Goal: Task Accomplishment & Management: Manage account settings

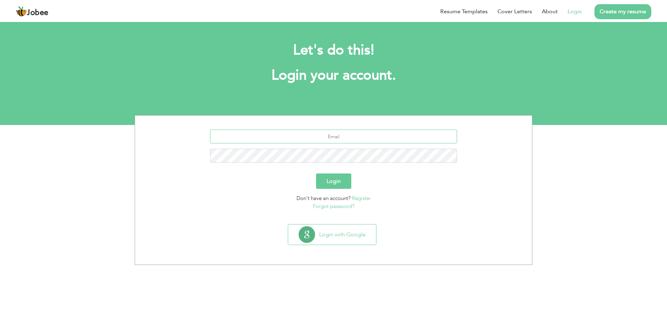
click at [302, 141] on input "text" at bounding box center [333, 136] width 247 height 14
type input "tauseef.hr007@gmail.com"
click at [316, 173] on button "Login" at bounding box center [333, 180] width 35 height 15
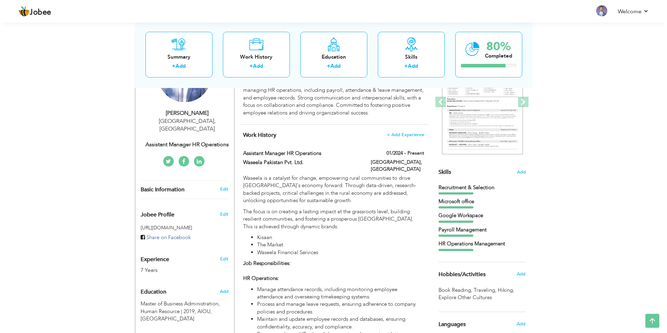
scroll to position [139, 0]
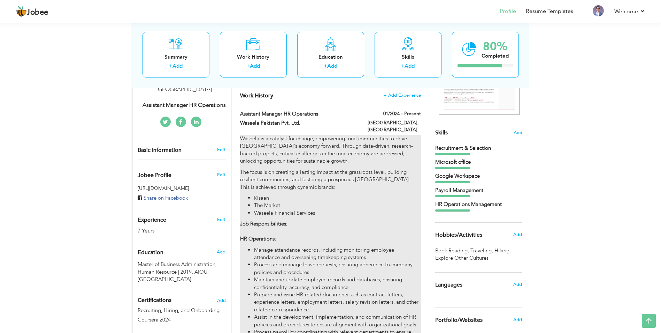
click at [318, 209] on li "Waseela Financial Services" at bounding box center [337, 212] width 167 height 7
type input "Assistant Manager HR Operations"
type input "Waseela Pakistan Pvt. Ltd."
type input "01/2024"
type input "[GEOGRAPHIC_DATA]"
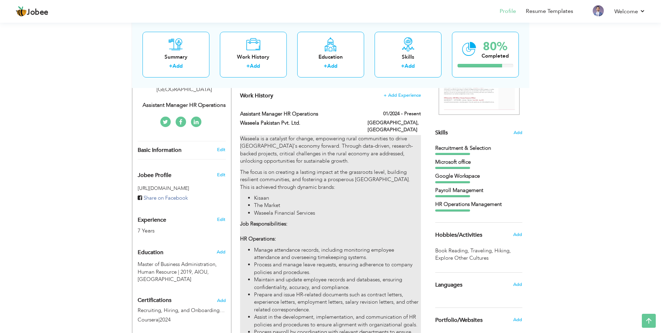
type input "[GEOGRAPHIC_DATA]"
checkbox input "true"
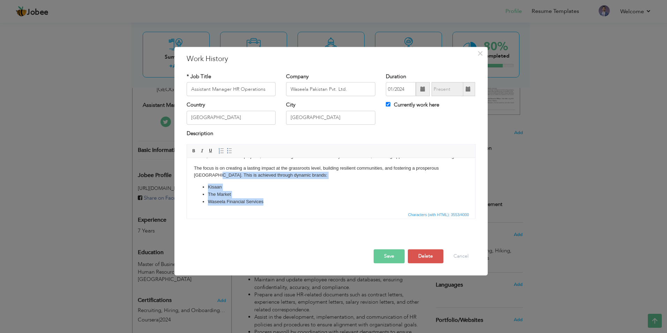
scroll to position [32, 0]
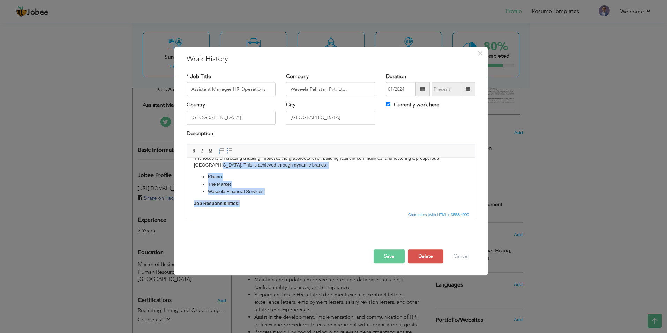
drag, startPoint x: 192, startPoint y: 193, endPoint x: 281, endPoint y: 204, distance: 89.3
click at [281, 204] on html "Waseela is a catalyst for change, empowering rural communities to drive Pakista…" at bounding box center [331, 320] width 288 height 384
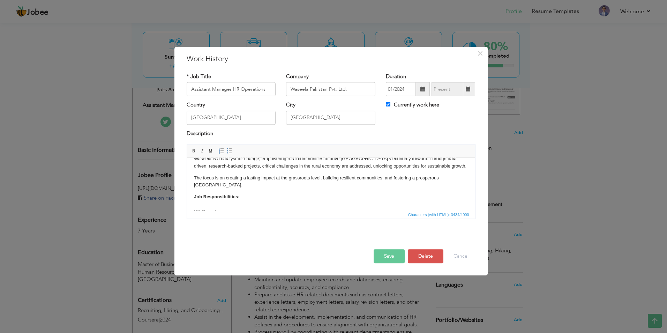
scroll to position [0, 0]
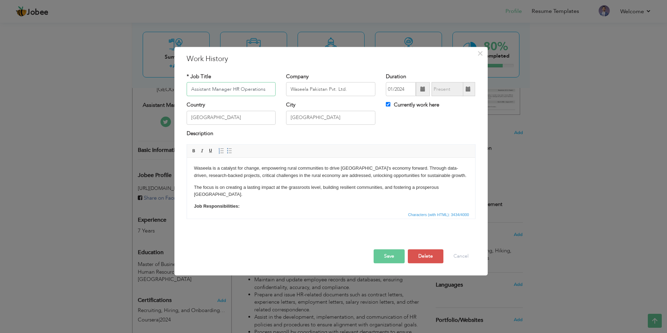
click at [271, 88] on input "Assistant Manager HR Operations" at bounding box center [231, 89] width 89 height 14
type input "Assistant Manager HR"
click at [282, 132] on div "Description" at bounding box center [331, 134] width 289 height 9
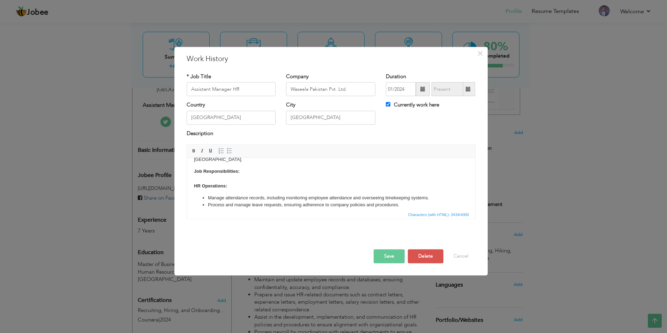
click at [268, 173] on p "Job Responsibilities: HR Operations:" at bounding box center [331, 179] width 274 height 22
click at [253, 194] on li "Manage attendance records, including monitoring employee attendance and oversee…" at bounding box center [330, 197] width 246 height 7
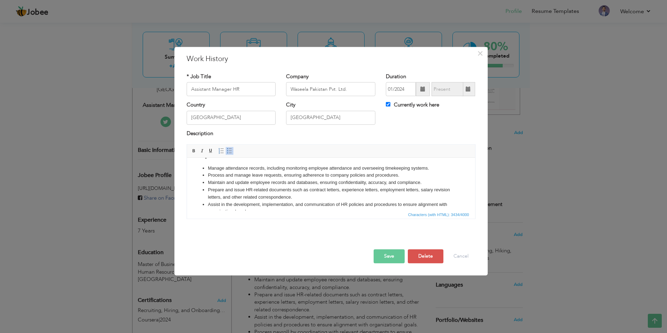
scroll to position [26, 0]
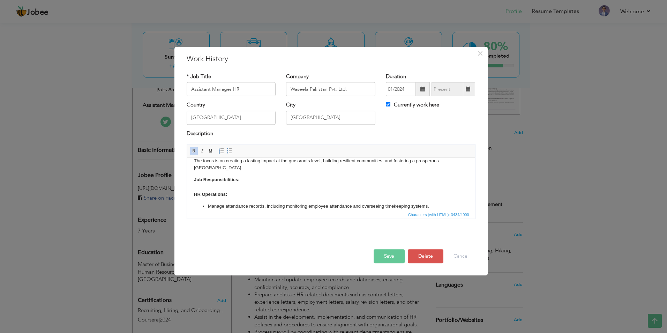
click at [207, 203] on li "Manage attendance records, including monitoring employee attendance and oversee…" at bounding box center [330, 206] width 246 height 7
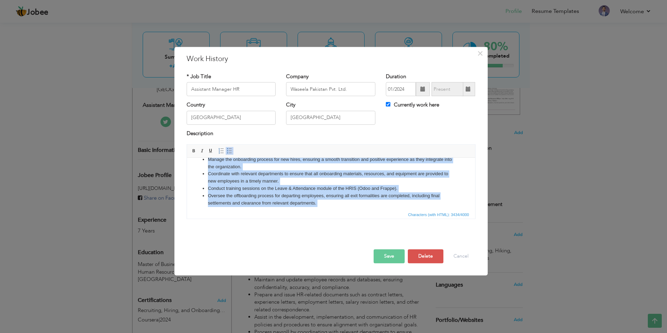
scroll to position [187, 0]
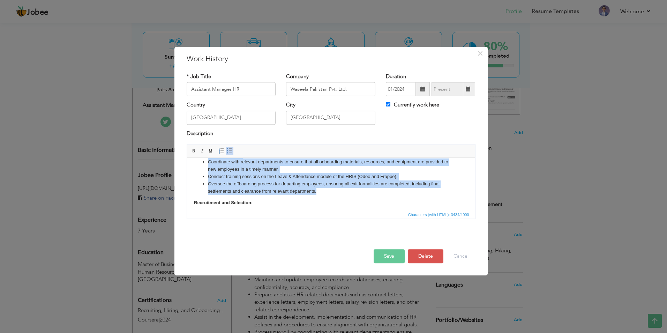
copy ul "Manage attendance records, including monitoring employee attendance and oversee…"
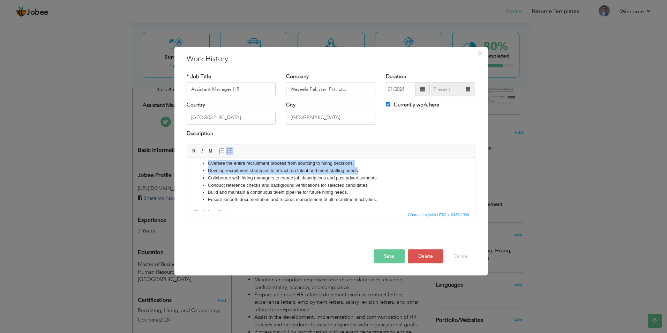
scroll to position [217, 0]
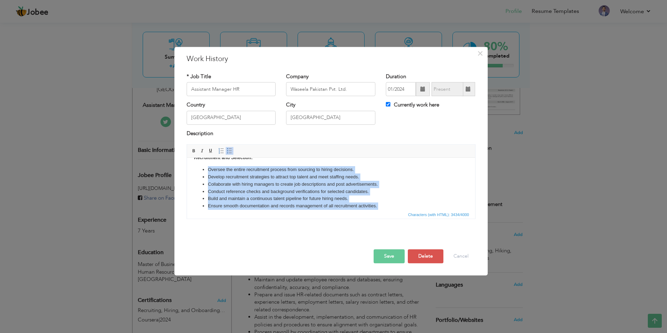
drag, startPoint x: 208, startPoint y: 170, endPoint x: 366, endPoint y: 205, distance: 161.7
click at [366, 205] on body "Waseela is a catalyst for change, empowering rural communities to drive Pakista…" at bounding box center [331, 104] width 274 height 343
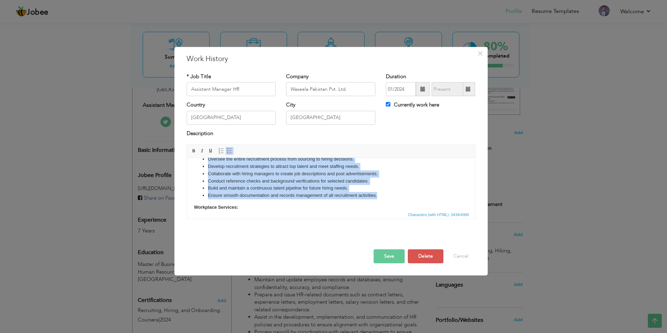
copy ul "Oversee the entire recruitment process from sourcing to hiring decisions. Devel…"
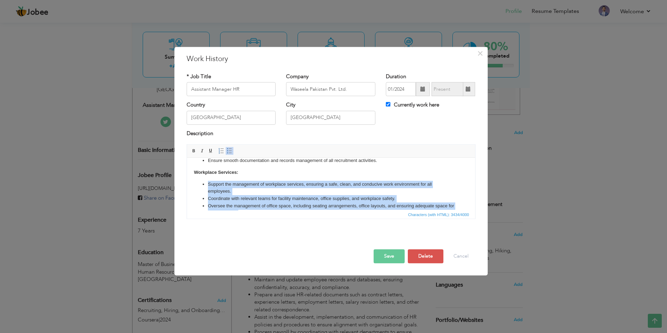
scroll to position [298, 0]
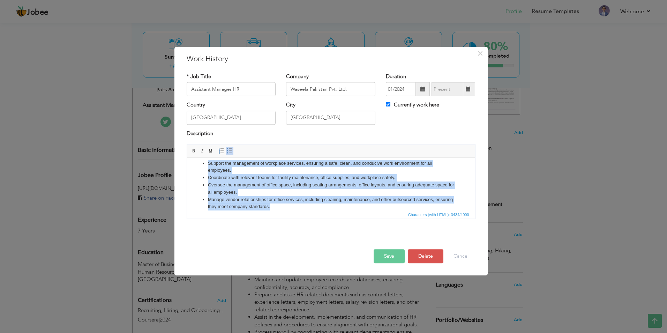
drag, startPoint x: 208, startPoint y: 177, endPoint x: 331, endPoint y: 198, distance: 124.1
click at [331, 198] on ul "Support the management of workplace services, ensuring a safe, clean, and condu…" at bounding box center [331, 185] width 274 height 51
copy ul "Support the management of workplace services, ensuring a safe, clean, and condu…"
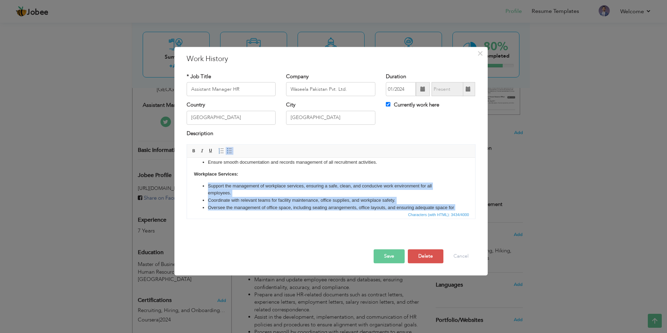
scroll to position [263, 0]
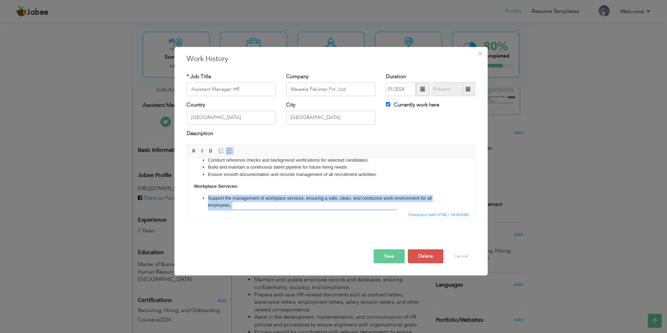
click at [254, 195] on li "Support the management of workplace services, ensuring a safe, clean, and condu…" at bounding box center [330, 202] width 246 height 15
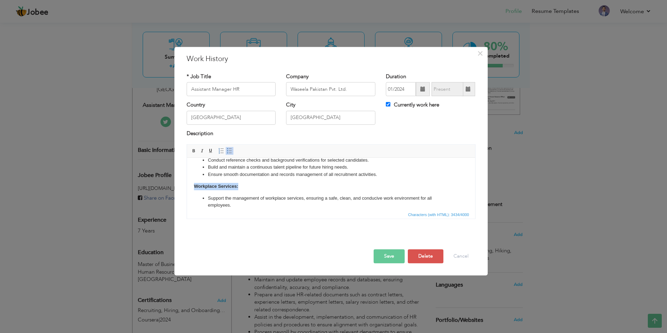
drag, startPoint x: 243, startPoint y: 177, endPoint x: 367, endPoint y: 334, distance: 200.3
click at [187, 176] on html "Waseela is a catalyst for change, empowering rural communities to drive Pakista…" at bounding box center [331, 73] width 288 height 357
copy strong "Workplace Services:"
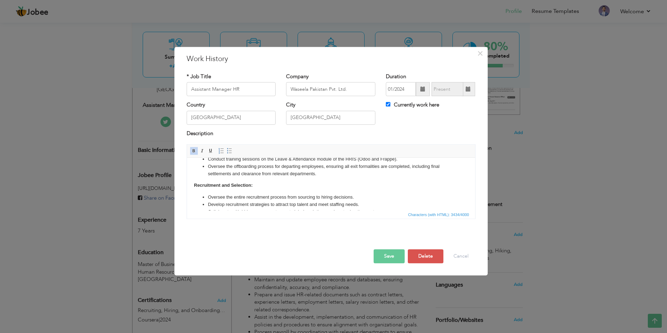
scroll to position [193, 0]
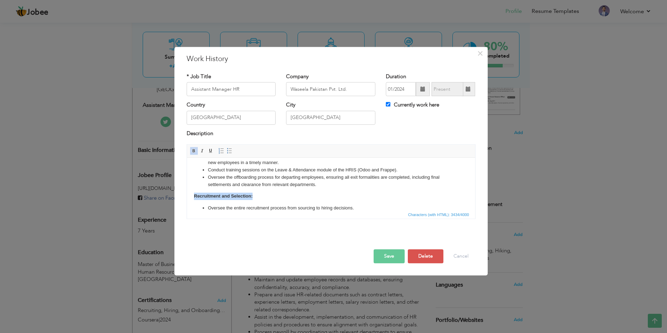
drag, startPoint x: 248, startPoint y: 190, endPoint x: 355, endPoint y: 348, distance: 191.0
click at [187, 190] on html "Waseela is a catalyst for change, empowering rural communities to drive Pakista…" at bounding box center [331, 142] width 288 height 357
copy strong "Recruitment and Selection:"
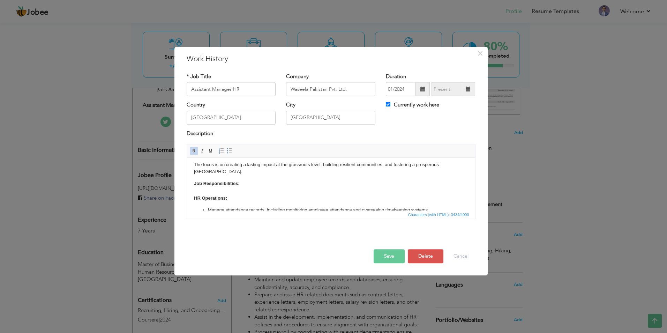
scroll to position [35, 0]
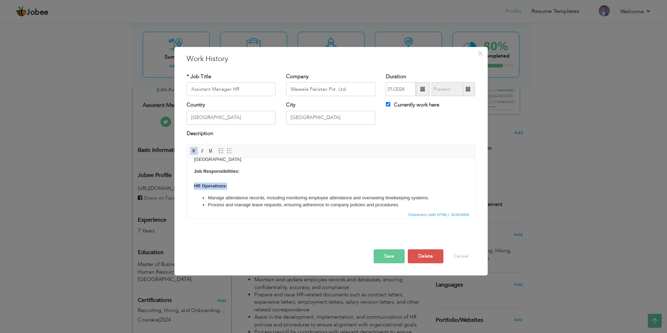
drag, startPoint x: 229, startPoint y: 179, endPoint x: 175, endPoint y: 178, distance: 54.0
click at [187, 178] on html "Waseela is a catalyst for change, empowering rural communities to drive Pakista…" at bounding box center [331, 301] width 288 height 357
copy strong "HR Operations:"
click at [260, 186] on body "Waseela is a catalyst for change, empowering rural communities to drive Pakista…" at bounding box center [331, 301] width 274 height 343
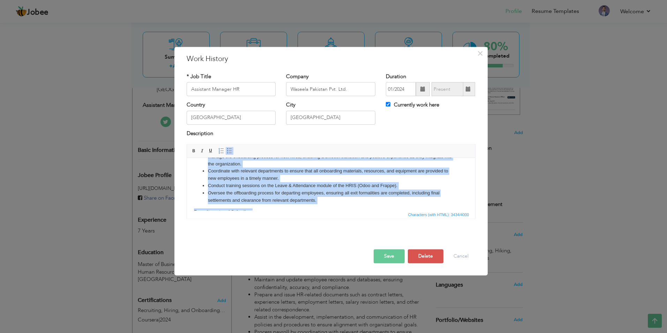
scroll to position [298, 0]
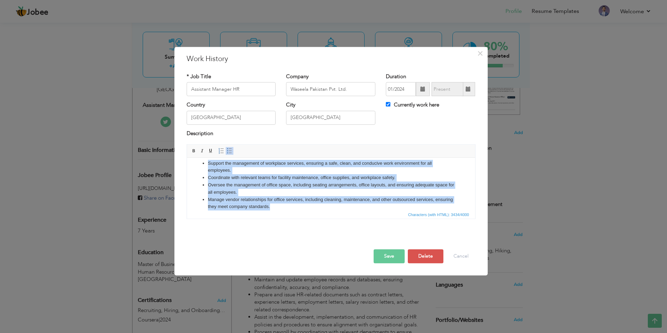
drag, startPoint x: 236, startPoint y: 189, endPoint x: 636, endPoint y: 404, distance: 454.4
click at [449, 217] on html "Waseela is a catalyst for change, empowering rural communities to drive Pakista…" at bounding box center [331, 38] width 288 height 357
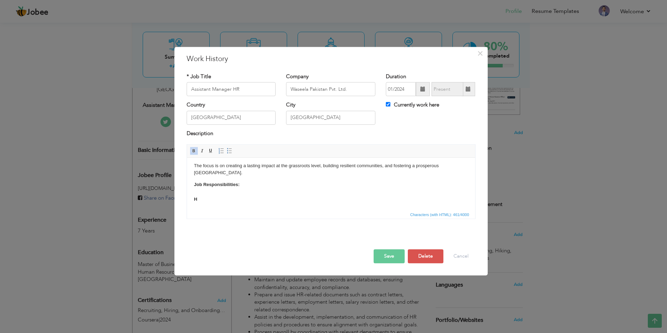
scroll to position [14, 0]
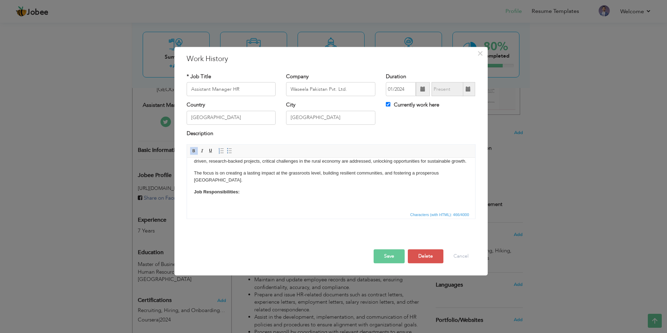
click at [221, 198] on p "Job Responsibilities:" at bounding box center [331, 199] width 274 height 22
click at [197, 197] on p "Job Responsibilities:" at bounding box center [331, 199] width 274 height 22
click at [220, 202] on span "Paste" at bounding box center [223, 202] width 36 height 8
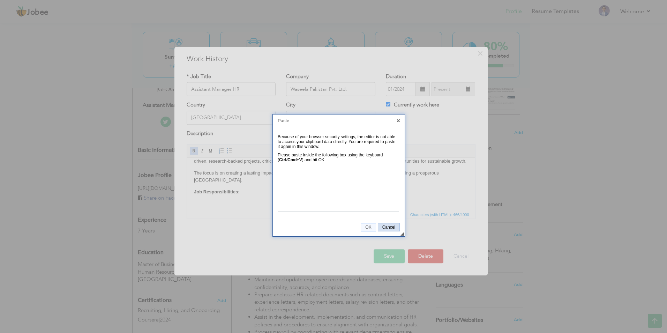
click at [390, 229] on span "Cancel" at bounding box center [388, 227] width 21 height 5
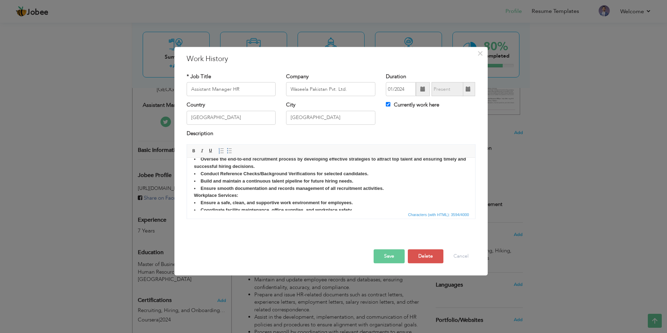
scroll to position [238, 0]
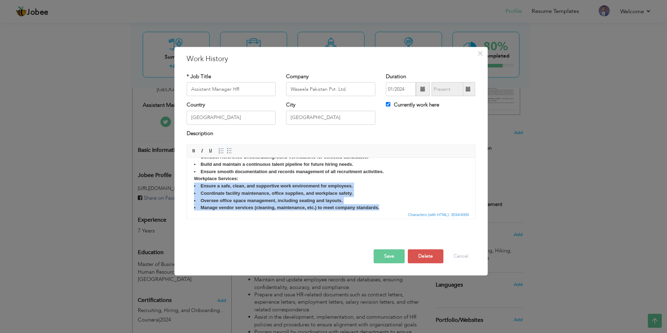
drag, startPoint x: 359, startPoint y: 198, endPoint x: 190, endPoint y: 176, distance: 170.5
click at [190, 176] on html "Waseela is a catalyst for change, empowering rural communities to drive Pakista…" at bounding box center [331, 73] width 288 height 306
click at [196, 150] on span at bounding box center [194, 151] width 6 height 6
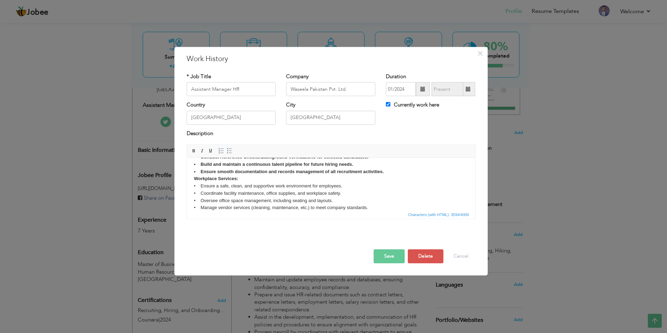
click at [244, 182] on p "Job Responsibilities: HR Operations: • Manage end-to-end payroll processing to …" at bounding box center [331, 92] width 274 height 254
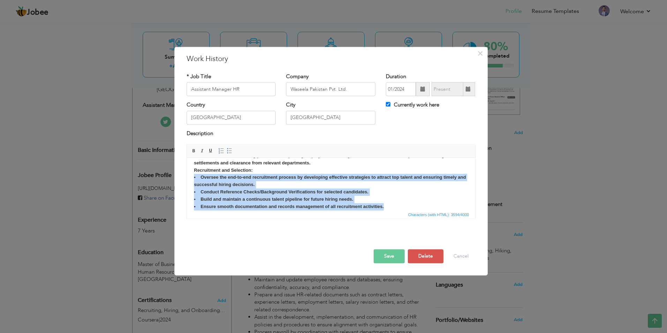
drag, startPoint x: 393, startPoint y: 199, endPoint x: 190, endPoint y: 170, distance: 205.0
click at [190, 170] on html "Waseela is a catalyst for change, empowering rural communities to drive Pakista…" at bounding box center [331, 108] width 288 height 306
click at [190, 152] on link "Bold" at bounding box center [194, 151] width 8 height 8
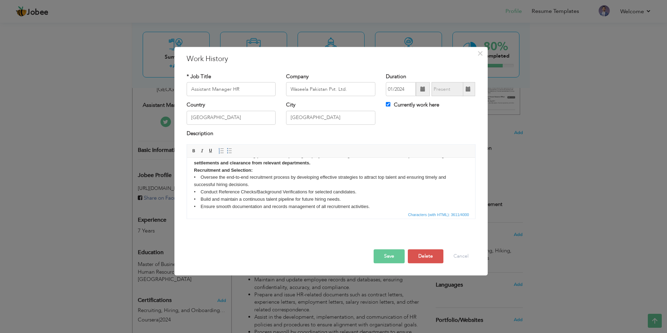
click at [205, 170] on p "Job Responsibilities: HR Operations: • Manage end-to-end payroll processing to …" at bounding box center [331, 127] width 274 height 254
click at [194, 175] on p "Job Responsibilities: HR Operations: • Manage end-to-end payroll processing to …" at bounding box center [331, 127] width 274 height 254
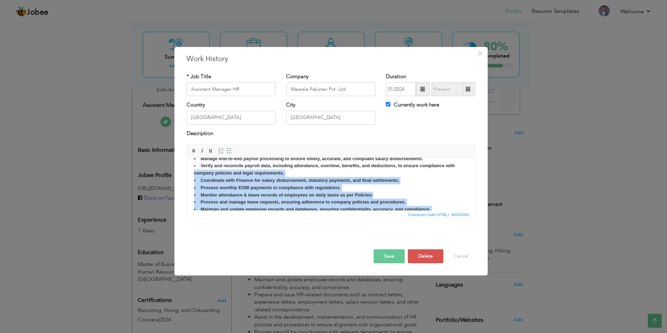
scroll to position [31, 0]
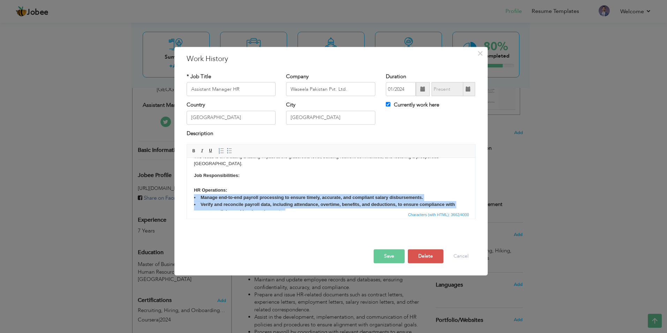
drag, startPoint x: 311, startPoint y: 191, endPoint x: 190, endPoint y: 191, distance: 121.7
click at [190, 191] on html "Waseela is a catalyst for change, empowering rural communities to drive Pakista…" at bounding box center [331, 280] width 288 height 306
click at [193, 153] on span at bounding box center [194, 151] width 6 height 6
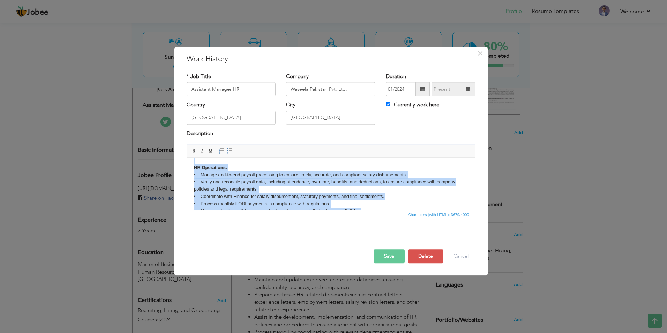
scroll to position [66, 0]
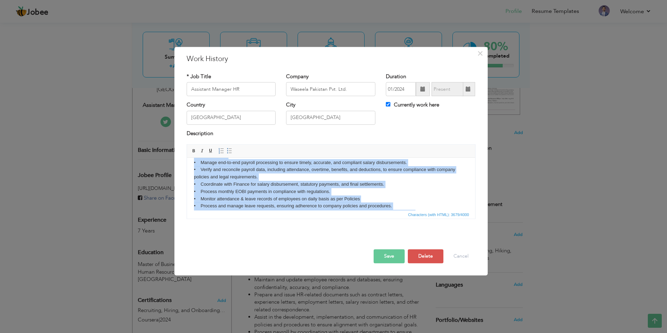
click at [204, 167] on p "Job Responsibilities: HR Operations: • Manage end-to-end payroll processing to …" at bounding box center [331, 264] width 274 height 254
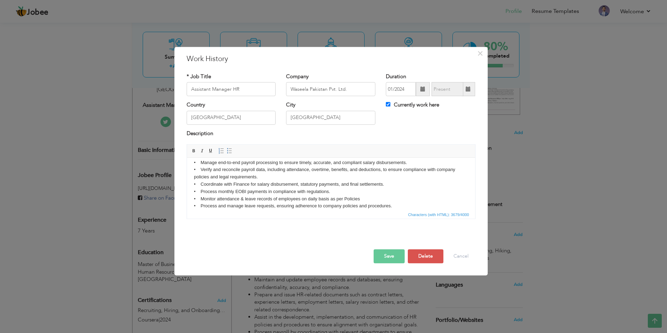
click at [194, 169] on p "Job Responsibilities: HR Operations: • Manage end-to-end payroll processing to …" at bounding box center [331, 264] width 274 height 254
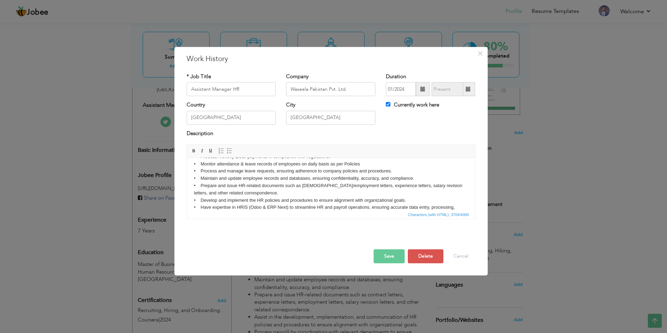
click at [194, 184] on p "Job Responsibilities: HR Operations: • Manage end-to-end payroll processing to …" at bounding box center [331, 229] width 274 height 254
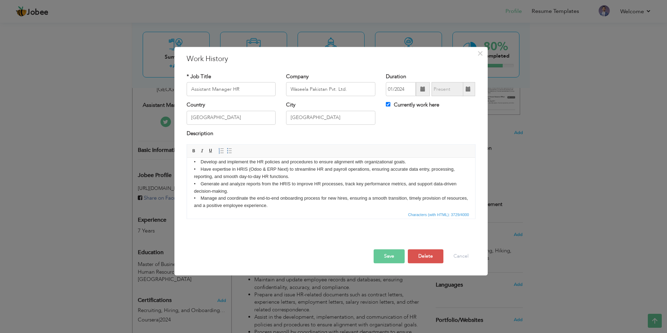
scroll to position [135, 0]
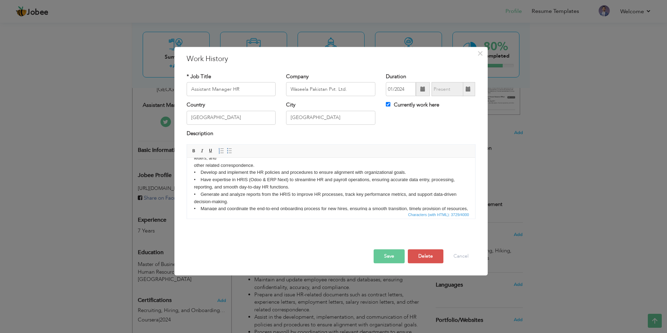
click at [194, 171] on p "Job Responsibilities: HR Operations: • Manage end-to-end payroll processing to …" at bounding box center [331, 197] width 274 height 261
click at [194, 185] on p "Job Responsibilities: HR Operations: • Manage end-to-end payroll processing to …" at bounding box center [331, 197] width 274 height 261
click at [194, 203] on p "Job Responsibilities: HR Operations: • Manage end-to-end payroll processing to …" at bounding box center [331, 197] width 274 height 261
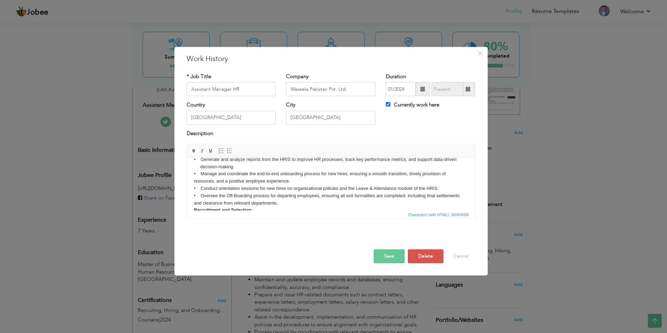
click at [194, 188] on p "Job Responsibilities: HR Operations: • Manage end-to-end payroll processing to …" at bounding box center [331, 162] width 274 height 261
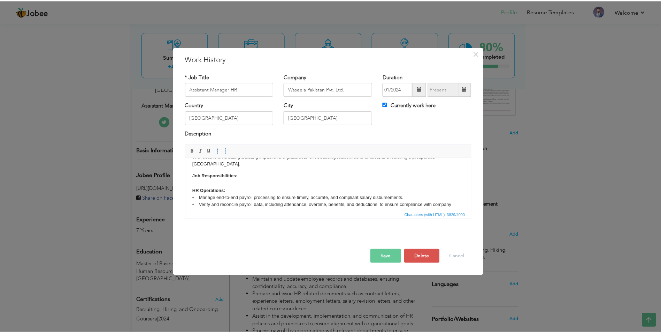
scroll to position [0, 0]
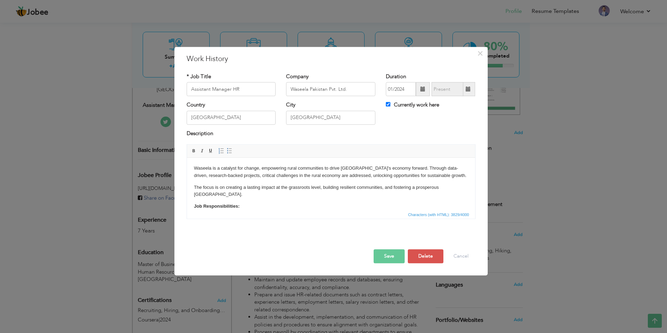
click at [390, 253] on button "Save" at bounding box center [388, 256] width 31 height 14
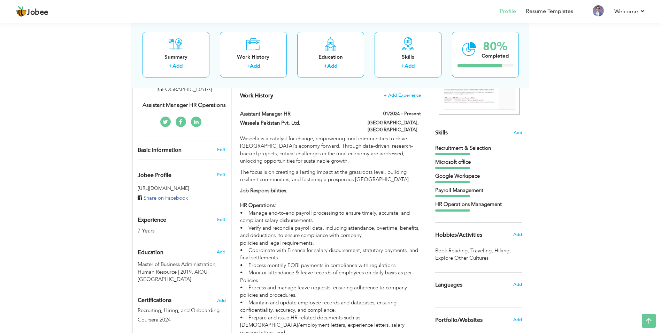
drag, startPoint x: 461, startPoint y: 193, endPoint x: 454, endPoint y: 134, distance: 59.4
click at [454, 134] on div "Skills Add Recruitment & Selection Microsoft office" at bounding box center [478, 101] width 87 height 219
click at [517, 134] on span "Add" at bounding box center [518, 132] width 9 height 7
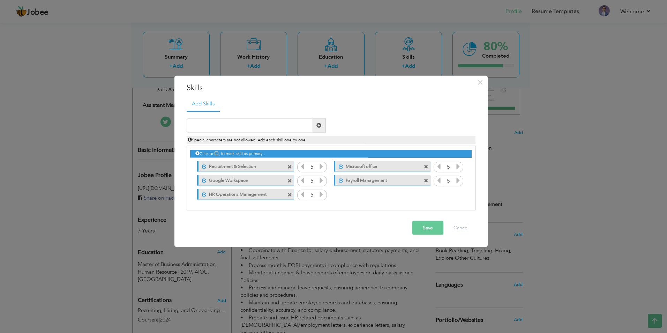
drag, startPoint x: 349, startPoint y: 180, endPoint x: 269, endPoint y: 156, distance: 83.1
click at [269, 156] on div "Click on , to mark skill as primary. Unmark as primary skill. Recruitment & Sel…" at bounding box center [330, 173] width 281 height 55
drag, startPoint x: 351, startPoint y: 180, endPoint x: 349, endPoint y: 172, distance: 9.0
click at [349, 172] on div "Click on , to mark skill as primary. Unmark as primary skill. Recruitment & Sel…" at bounding box center [330, 173] width 281 height 55
click at [532, 185] on div "× Skills Add Skills Duplicate entry Unmark as primary skill. 5 5" at bounding box center [333, 166] width 667 height 333
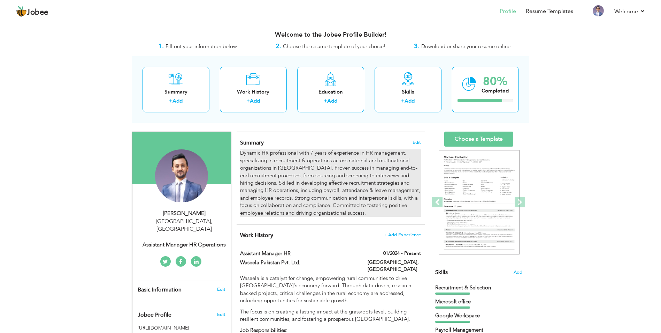
click at [357, 197] on div "Dynamic HR professional with 7 years of experience in HR management, specializi…" at bounding box center [330, 182] width 181 height 67
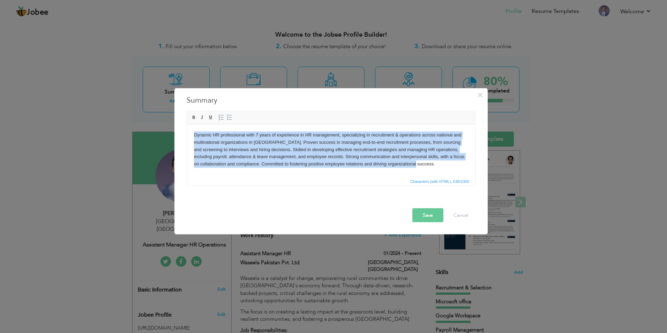
drag, startPoint x: 408, startPoint y: 165, endPoint x: 185, endPoint y: 137, distance: 224.5
click at [187, 137] on html "Dynamic HR professional with 7 years of experience in HR management, specializi…" at bounding box center [331, 149] width 288 height 50
copy body "Dynamic HR professional with 7 years of experience in HR management, specializi…"
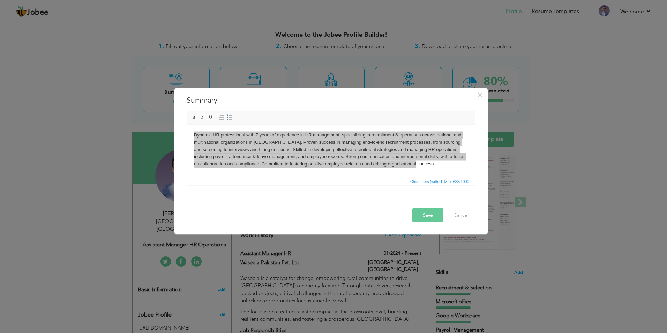
click at [563, 229] on div "× Summary Rich Text Editor, summaryEditor Editor toolbars Basic Styles Bold Ita…" at bounding box center [333, 166] width 667 height 333
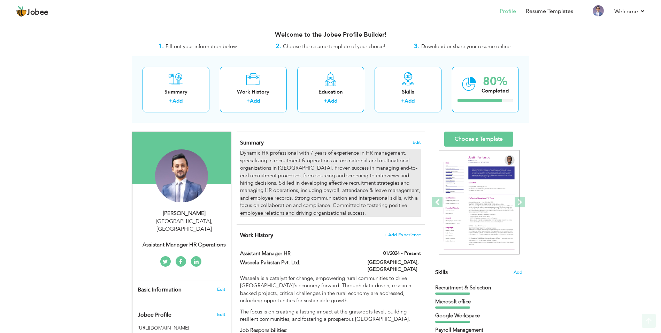
click at [326, 181] on div "Dynamic HR professional with 7 years of experience in HR management, specializi…" at bounding box center [330, 182] width 181 height 67
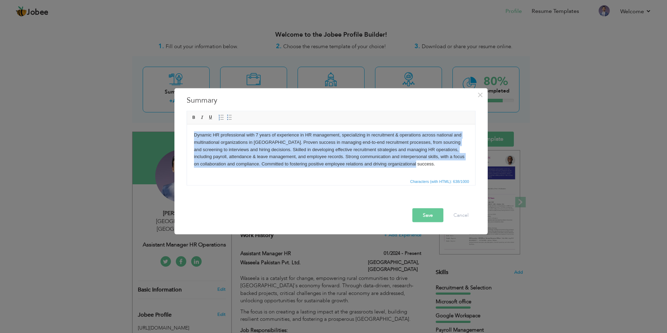
drag, startPoint x: 405, startPoint y: 163, endPoint x: 157, endPoint y: 131, distance: 250.6
click at [187, 131] on html "Dynamic HR professional with 7 years of experience in HR management, specializi…" at bounding box center [331, 149] width 288 height 50
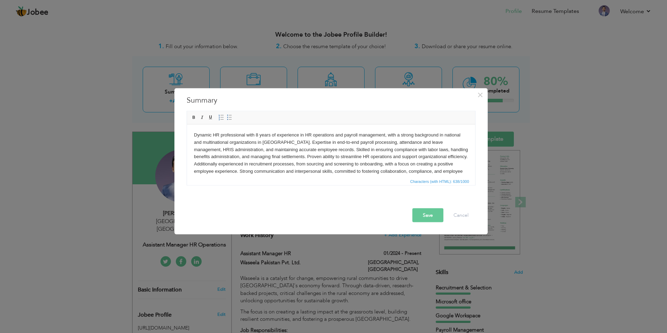
scroll to position [4, 0]
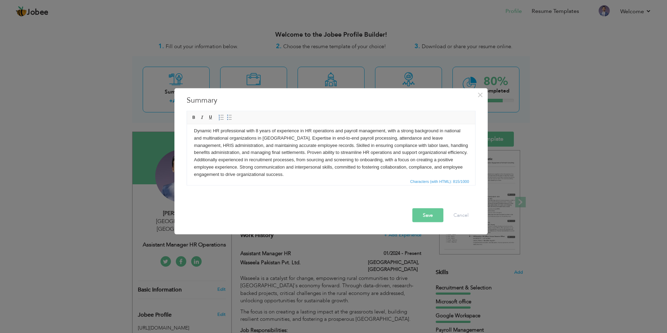
click at [257, 130] on body "Dynamic HR professional with 8 years of experience in HR operations and payroll…" at bounding box center [331, 152] width 274 height 51
click at [425, 216] on button "Save" at bounding box center [427, 215] width 31 height 14
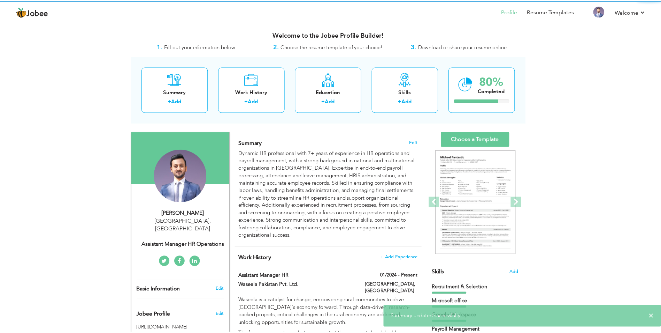
scroll to position [0, 0]
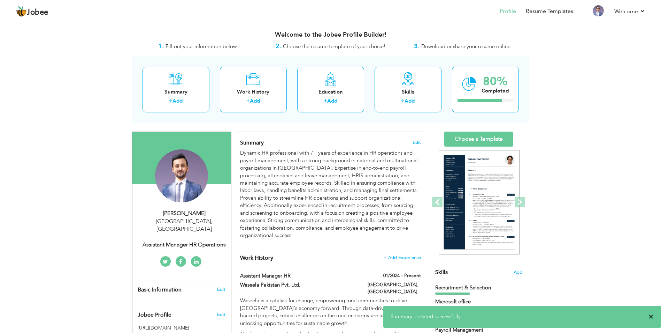
click at [654, 316] on span "×" at bounding box center [651, 316] width 5 height 7
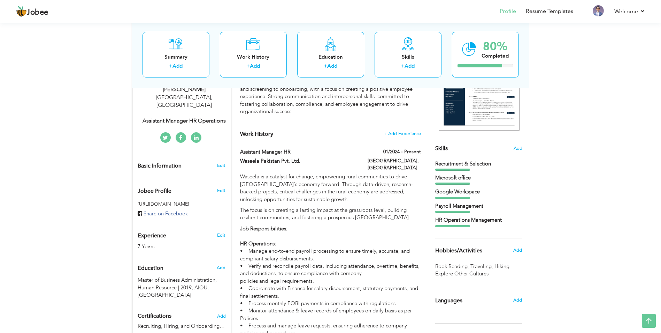
scroll to position [139, 0]
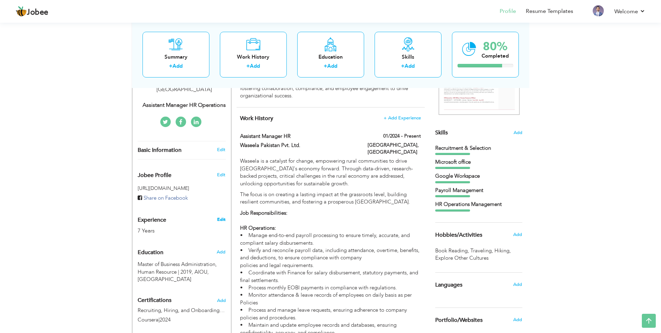
click at [219, 216] on link "Edit" at bounding box center [221, 219] width 8 height 6
type input "Tauseef"
type input "Ahmed"
type input "+923002091101"
select select "number:166"
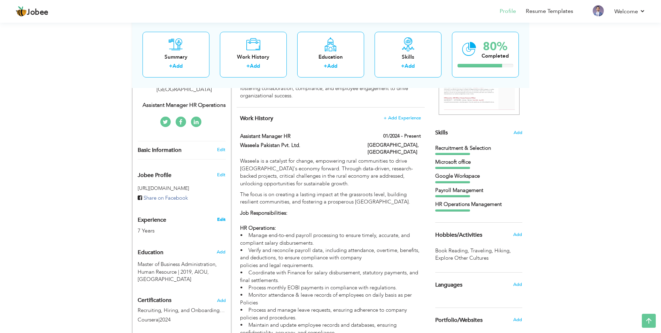
type input "[GEOGRAPHIC_DATA]"
select select "number:9"
type input "Assistant Manager HR Operations"
type input "https://www.linkedin.com/in/tauseef-ahmed-b53536164/"
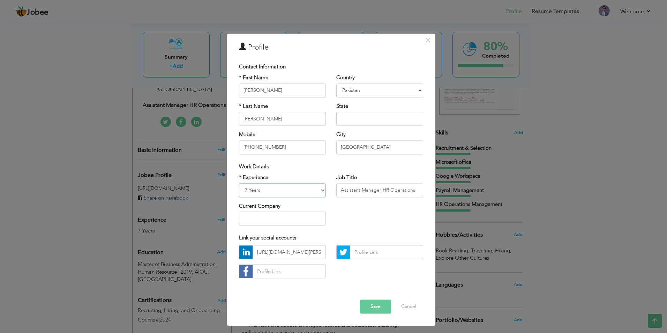
click at [278, 189] on select "Entry Level Less than 1 Year 1 Year 2 Years 3 Years 4 Years 5 Years 6 Years 7 Y…" at bounding box center [282, 190] width 87 height 14
click at [89, 189] on div "× Profile Contact Information * First Name Tauseef * Last Name Ahmed" at bounding box center [333, 166] width 667 height 333
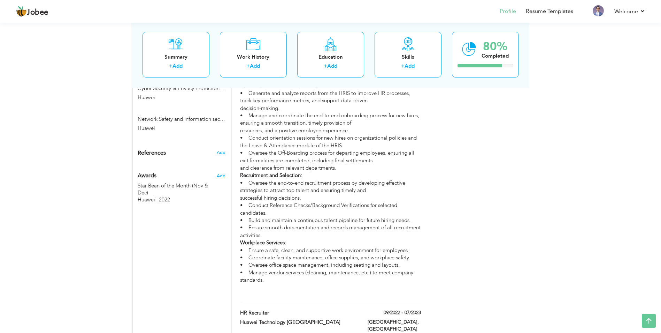
scroll to position [418, 0]
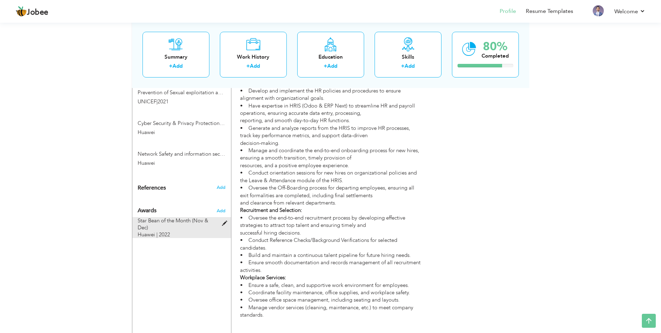
click at [226, 221] on span at bounding box center [226, 223] width 9 height 5
type input "Star Bean of the Month (Nov & Dec)"
type input "Huawei"
type input "2022"
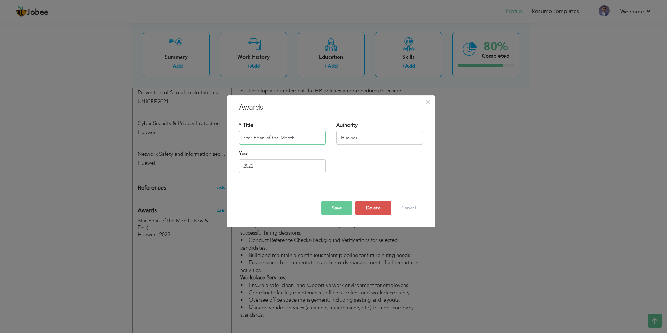
type input "Star Bean of the Month"
click at [369, 138] on input "Huawei" at bounding box center [379, 138] width 87 height 14
type input "Huawei"
click at [326, 207] on button "Save" at bounding box center [336, 208] width 31 height 14
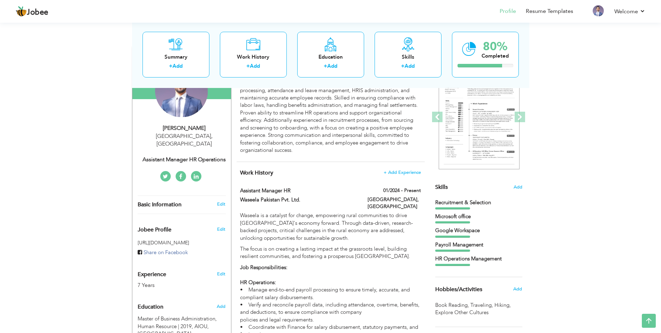
scroll to position [70, 0]
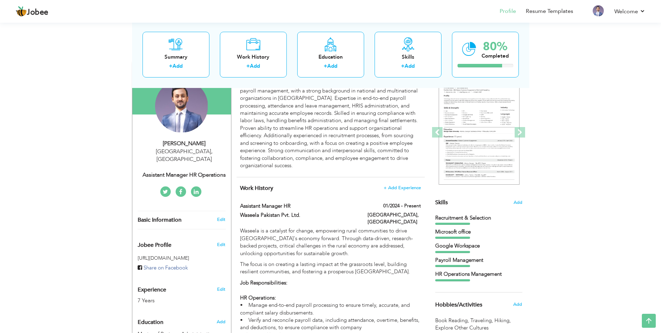
click at [194, 189] on icon at bounding box center [196, 192] width 5 height 6
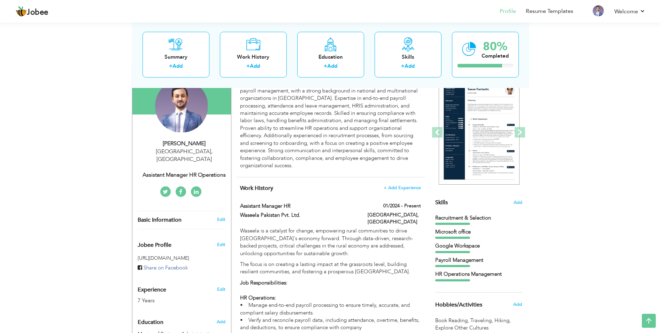
drag, startPoint x: 182, startPoint y: 184, endPoint x: 83, endPoint y: 193, distance: 99.7
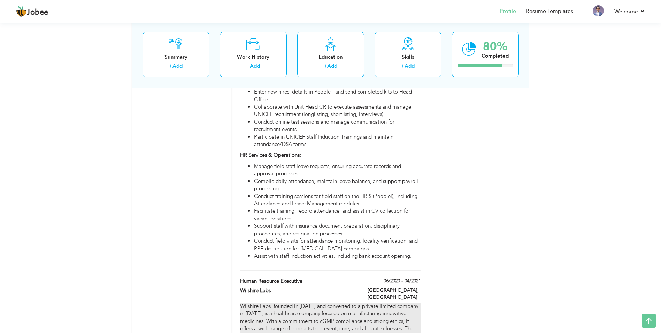
scroll to position [1116, 0]
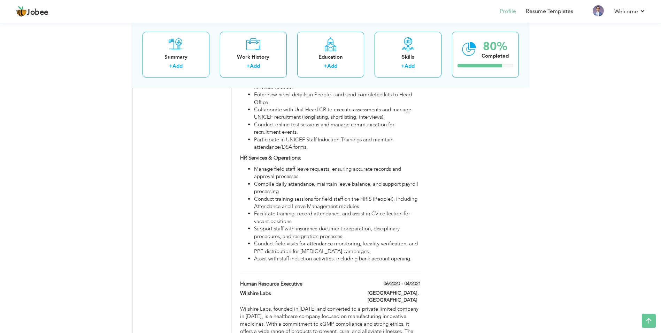
drag, startPoint x: 283, startPoint y: 164, endPoint x: 196, endPoint y: 208, distance: 98.7
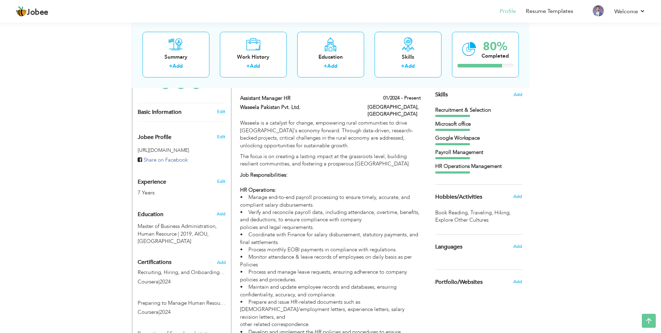
scroll to position [174, 0]
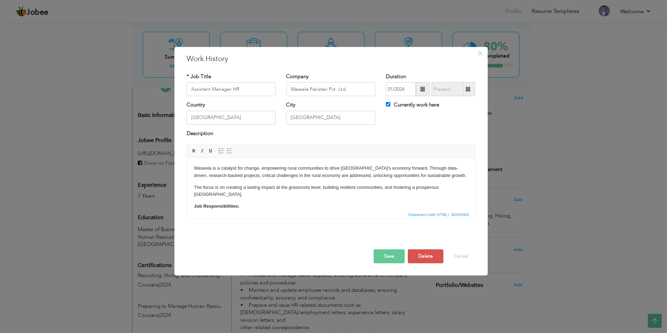
click at [81, 235] on div "× Work History * Job Title Assistant Manager HR Company Waseela Pakistan Pvt. L…" at bounding box center [333, 166] width 667 height 333
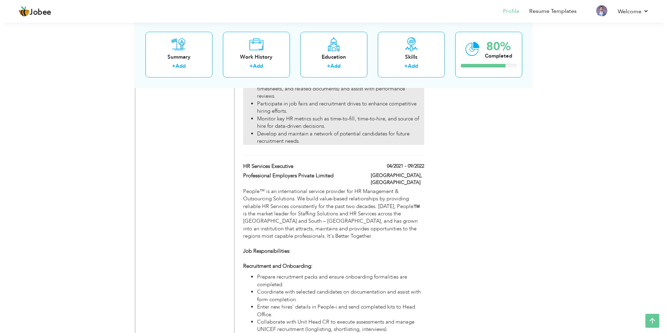
scroll to position [907, 0]
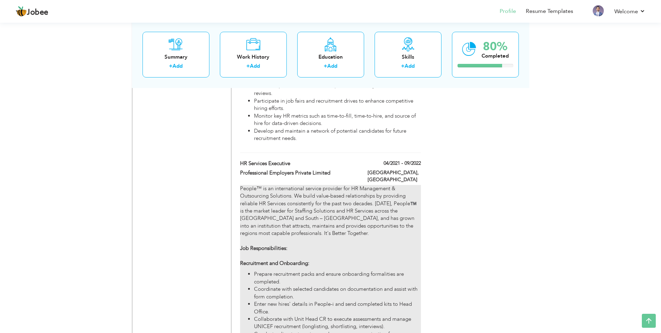
click at [326, 285] on li "Coordinate with selected candidates on documentation and assist with form compl…" at bounding box center [337, 292] width 167 height 15
type input "HR Services Executive"
type input "Professional Employers Private Limited"
type input "04/2021"
type input "09/2022"
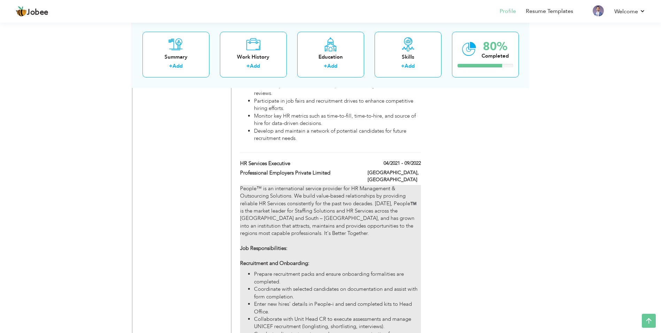
type input "Lahore"
checkbox input "false"
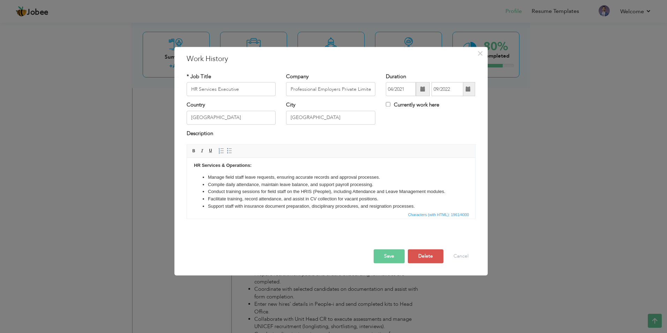
scroll to position [125, 0]
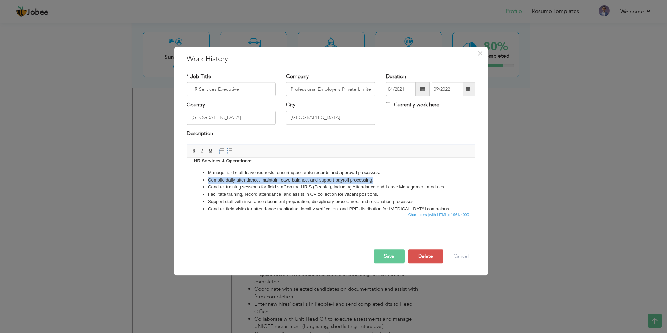
drag, startPoint x: 369, startPoint y: 181, endPoint x: 202, endPoint y: 182, distance: 167.0
click at [207, 182] on li "Compile daily attendance, maintain leave balance, and support payroll processin…" at bounding box center [330, 179] width 246 height 7
click at [214, 181] on li "• Manage end-to-end payroll processing to ensure timely, accurate, and complian…" at bounding box center [330, 179] width 246 height 7
click at [429, 178] on li "Manage end-to-end payroll processing to ensure timely, accurate, and compliant …" at bounding box center [330, 179] width 246 height 7
click at [394, 258] on button "Save" at bounding box center [388, 256] width 31 height 14
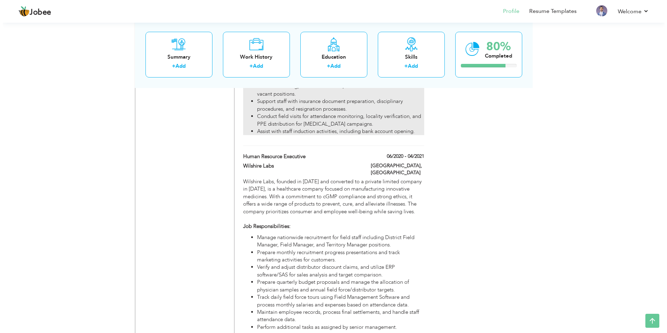
scroll to position [1255, 0]
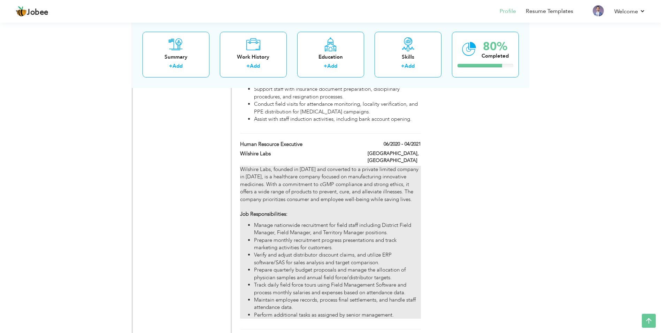
click at [336, 266] on li "Prepare quarterly budget proposals and manage the allocation of physician sampl…" at bounding box center [337, 273] width 167 height 15
type input "Human Resource Executive"
type input "Wilshire Labs"
type input "06/2020"
type input "04/2021"
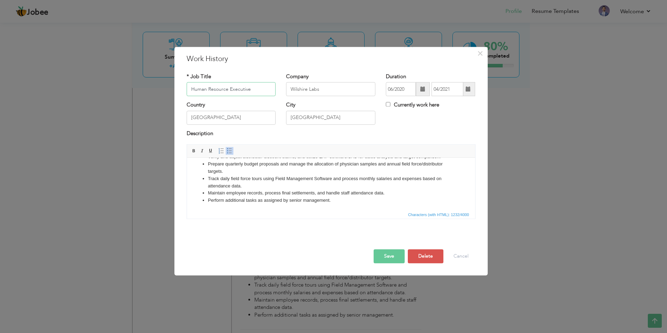
scroll to position [75, 0]
click at [384, 191] on li "Maintain employee records, process final settlements, and handle staff attendan…" at bounding box center [330, 191] width 246 height 7
click at [370, 186] on li "Track daily field force tours using Field Management Software and process month…" at bounding box center [330, 181] width 246 height 15
click at [215, 192] on li "• Manage end-to-end payroll processing to ensure timely, accurate, and complian…" at bounding box center [330, 191] width 246 height 7
click at [395, 257] on button "Save" at bounding box center [388, 256] width 31 height 14
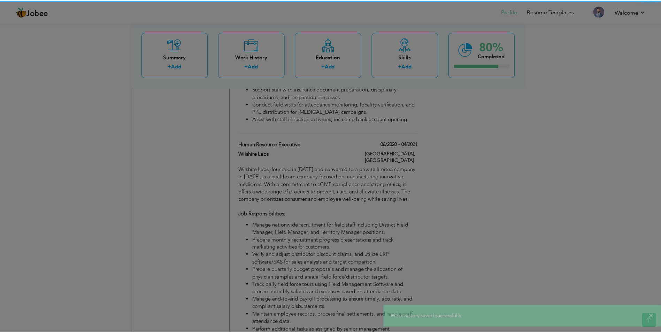
scroll to position [0, 0]
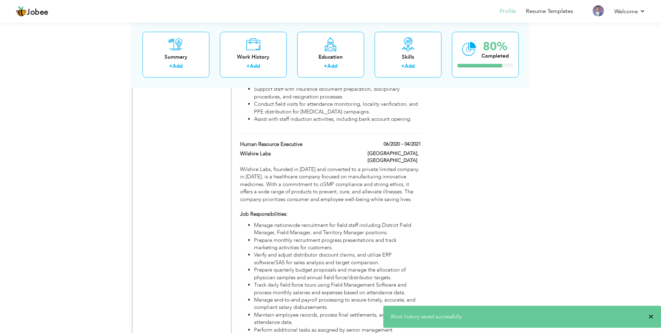
click at [651, 317] on span "×" at bounding box center [651, 316] width 5 height 7
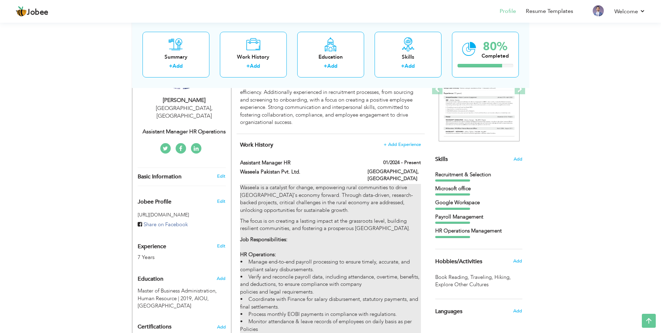
scroll to position [174, 0]
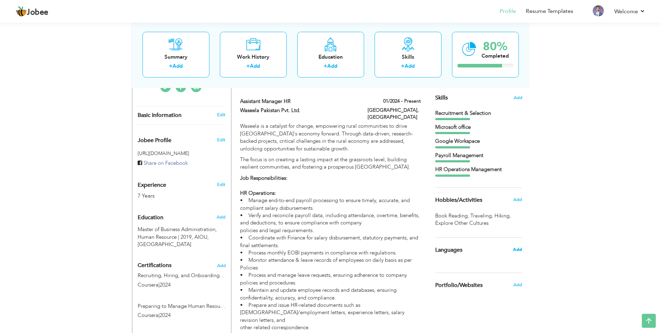
click at [520, 249] on span "Add" at bounding box center [517, 249] width 9 height 6
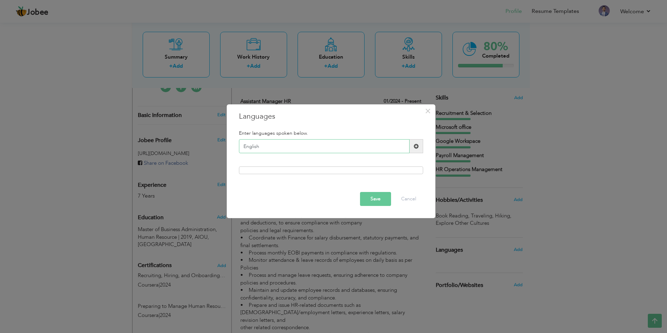
type input "English"
click at [295, 162] on div "Enter languages spoken below. English Please enter a valid language." at bounding box center [331, 152] width 195 height 54
click at [416, 148] on span at bounding box center [416, 146] width 5 height 5
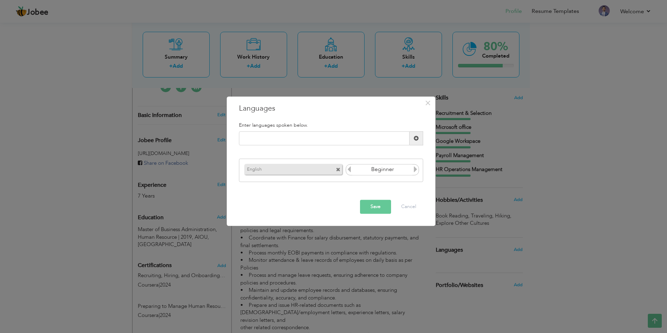
click at [415, 169] on icon at bounding box center [415, 169] width 6 height 6
click at [347, 168] on icon at bounding box center [349, 169] width 6 height 6
click at [333, 137] on input "text" at bounding box center [324, 138] width 170 height 14
type input "Urdu"
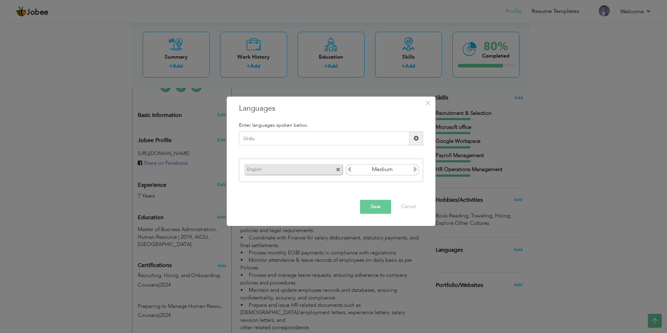
click at [415, 138] on span at bounding box center [416, 138] width 5 height 5
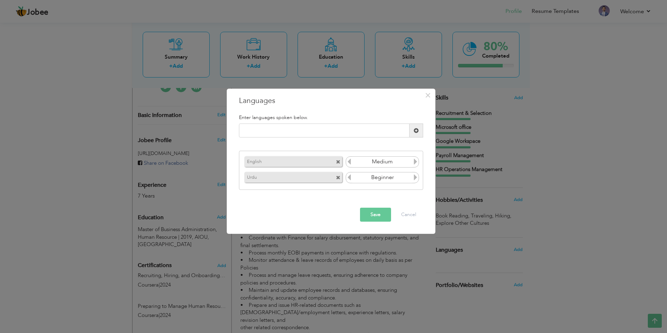
click at [417, 176] on icon at bounding box center [415, 177] width 6 height 6
click at [379, 215] on button "Save" at bounding box center [375, 214] width 31 height 14
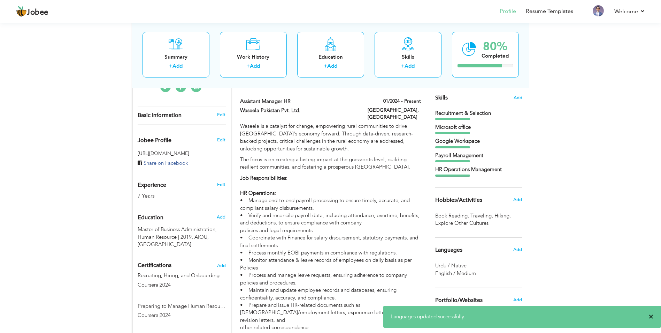
click at [650, 318] on span "×" at bounding box center [651, 316] width 5 height 7
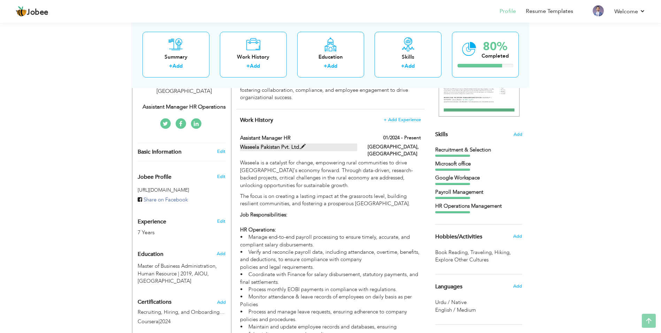
scroll to position [139, 0]
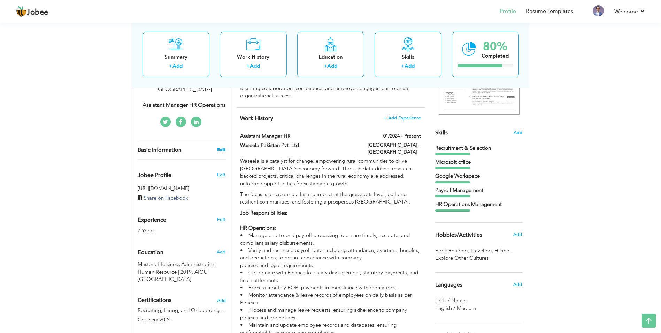
click at [218, 146] on link "Edit" at bounding box center [221, 149] width 8 height 6
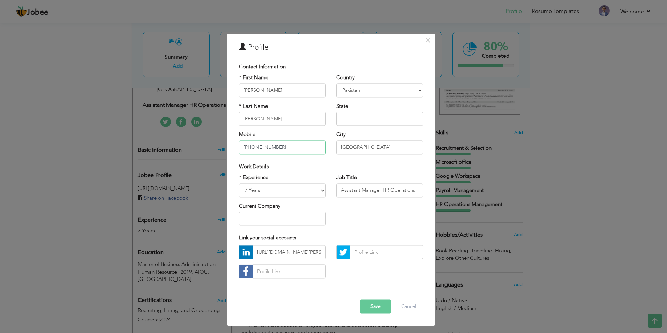
drag, startPoint x: 251, startPoint y: 150, endPoint x: 236, endPoint y: 150, distance: 15.0
click at [236, 150] on div "* First Name Tauseef * Last Name Ahmed Mobile +923002091101" at bounding box center [282, 116] width 97 height 85
click at [324, 169] on div "Work Details" at bounding box center [331, 166] width 184 height 7
click at [323, 191] on select "Entry Level Less than 1 Year 1 Year 2 Years 3 Years 4 Years 5 Years 6 Years 7 Y…" at bounding box center [282, 190] width 87 height 14
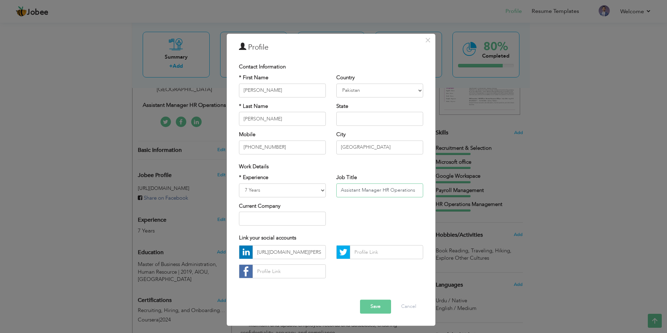
drag, startPoint x: 390, startPoint y: 189, endPoint x: 422, endPoint y: 192, distance: 32.5
click at [422, 192] on input "Assistant Manager HR Operations" at bounding box center [379, 190] width 87 height 14
type input "Assistant Manager HR"
click at [377, 220] on div "* Experience Entry Level Less than 1 Year 1 Year 2 Years 3 Years 4 Years 5 Year…" at bounding box center [331, 202] width 195 height 57
click at [281, 220] on input "text" at bounding box center [282, 218] width 87 height 14
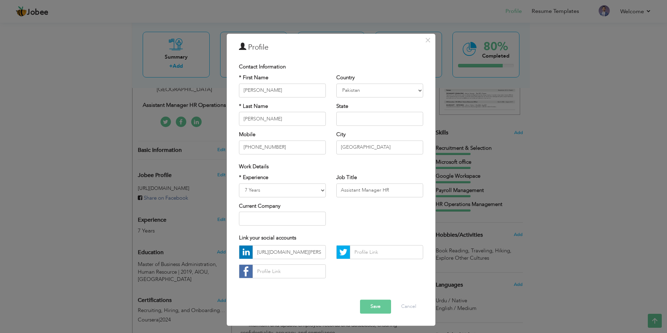
click at [376, 302] on button "Save" at bounding box center [375, 306] width 31 height 14
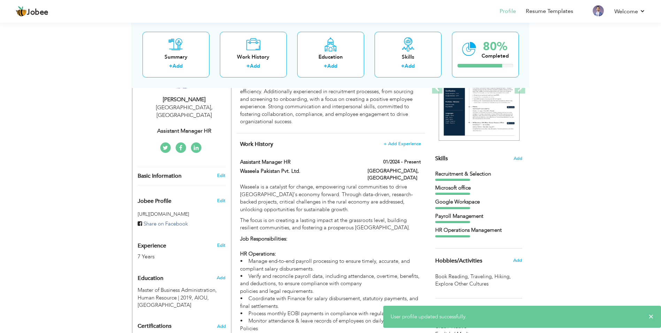
scroll to position [70, 0]
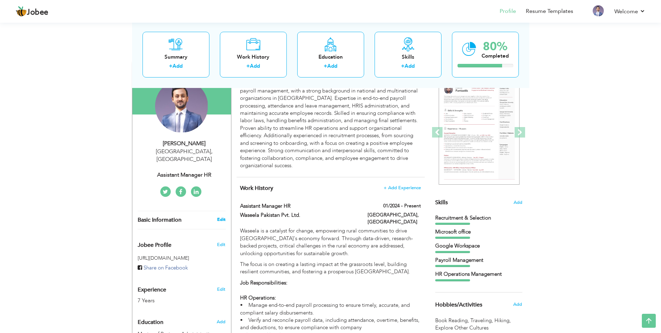
click at [221, 216] on link "Edit" at bounding box center [221, 219] width 8 height 6
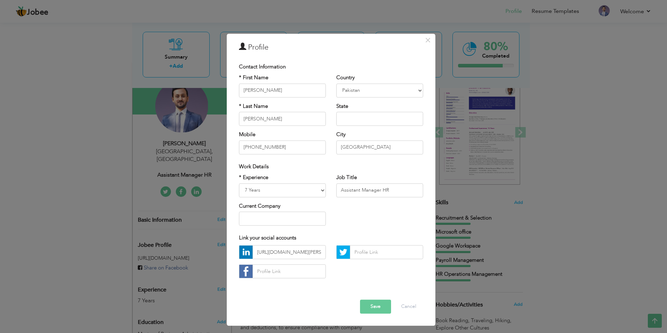
click at [355, 275] on div "https://www.linkedin.com/in/tauseef-ahmed-b53536164/" at bounding box center [331, 264] width 195 height 38
click at [379, 304] on button "Save" at bounding box center [375, 306] width 31 height 14
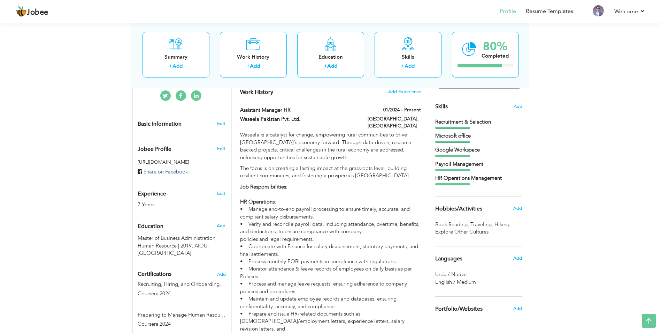
scroll to position [174, 0]
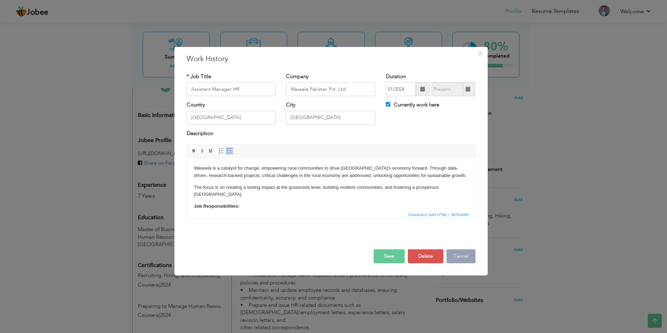
click at [470, 257] on button "Cancel" at bounding box center [460, 256] width 29 height 14
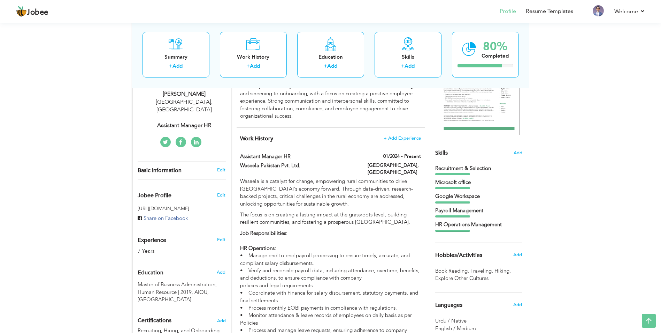
scroll to position [119, 0]
click at [221, 167] on link "Edit" at bounding box center [221, 170] width 8 height 6
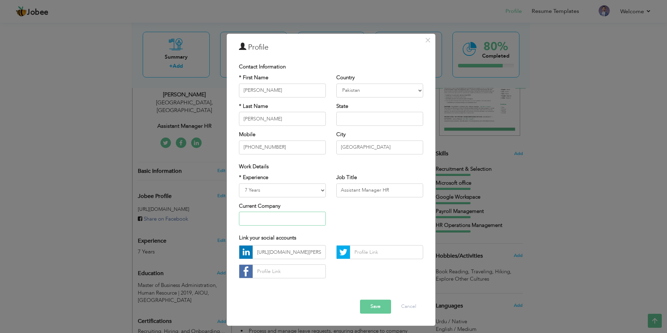
click at [275, 220] on input "text" at bounding box center [282, 218] width 87 height 14
type input "Waseela Pakistan Pvt. Ltd."
click at [373, 311] on button "Save" at bounding box center [375, 306] width 31 height 14
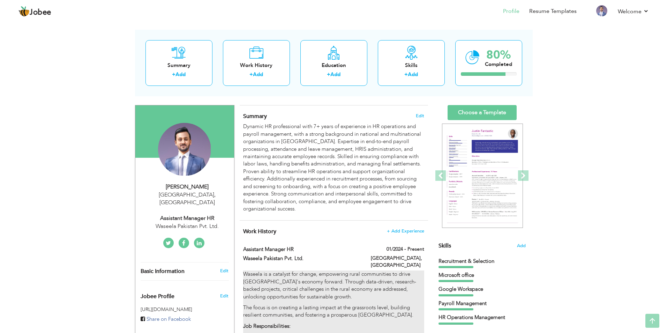
scroll to position [14, 0]
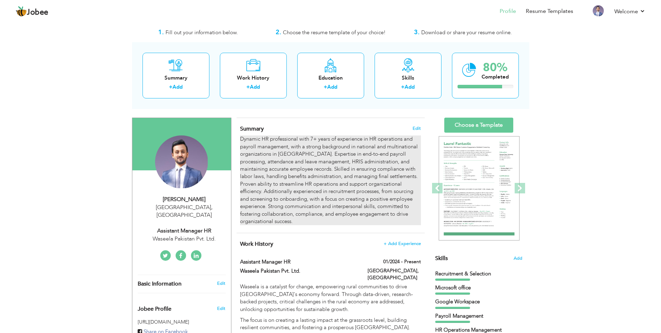
click at [317, 202] on div "Dynamic HR professional with 7+ years of experience in HR operations and payrol…" at bounding box center [330, 180] width 181 height 90
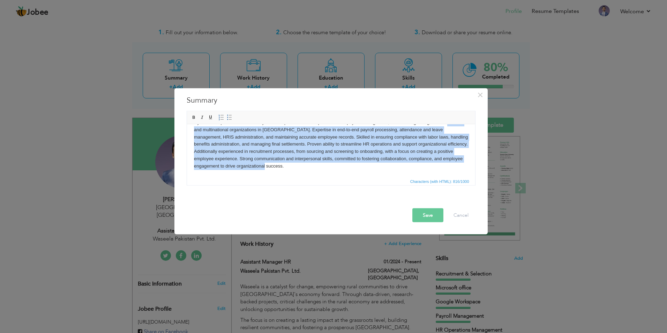
scroll to position [0, 0]
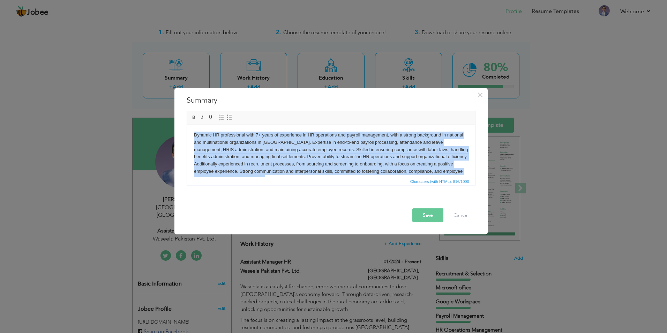
drag, startPoint x: 303, startPoint y: 168, endPoint x: 348, endPoint y: 248, distance: 91.0
click at [187, 124] on html "Dynamic HR professional with 7+ years of experience in HR operations and payrol…" at bounding box center [331, 156] width 288 height 65
click at [195, 143] on body "Dynamic HR professional with 7+ years of experience in HR operations and payrol…" at bounding box center [331, 156] width 274 height 51
drag, startPoint x: 286, startPoint y: 166, endPoint x: 153, endPoint y: 120, distance: 140.9
click at [187, 124] on html "Dynamic HR professional with 7+ years of experience in HR operations and payrol…" at bounding box center [331, 156] width 288 height 65
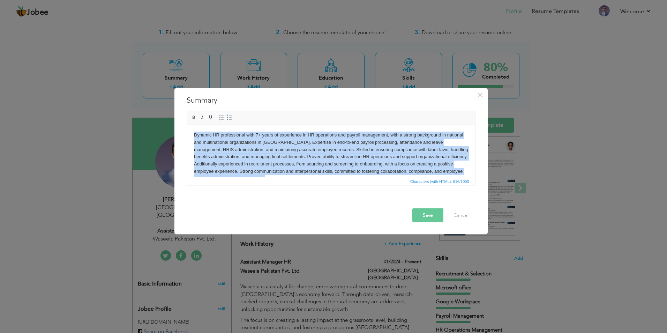
copy body "Dynamic HR professional with 7+ years of experience in HR operations and payrol…"
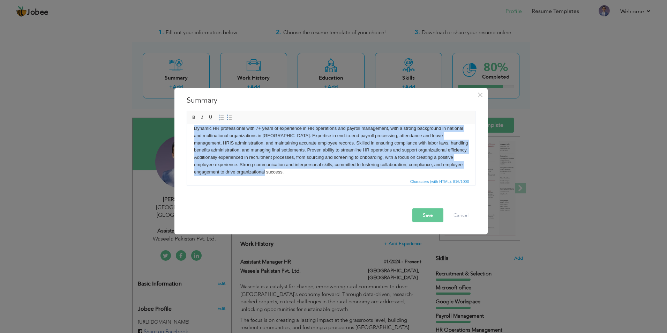
scroll to position [13, 0]
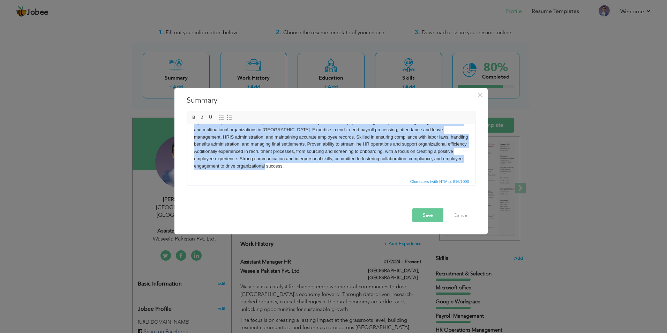
click at [292, 169] on body "Dynamic HR professional with 7+ years of experience in HR operations and payrol…" at bounding box center [331, 144] width 274 height 51
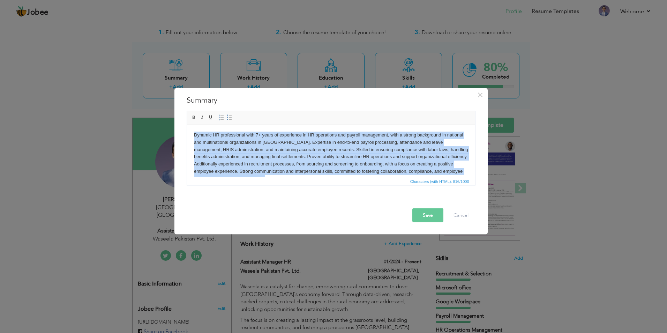
drag, startPoint x: 289, startPoint y: 166, endPoint x: 366, endPoint y: 215, distance: 91.9
click at [187, 124] on html "Dynamic HR professional with 7+ years of experience in HR operations and payrol…" at bounding box center [331, 156] width 288 height 65
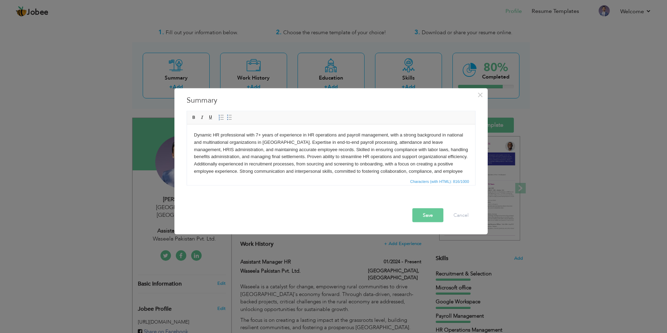
click at [434, 211] on button "Save" at bounding box center [427, 215] width 31 height 14
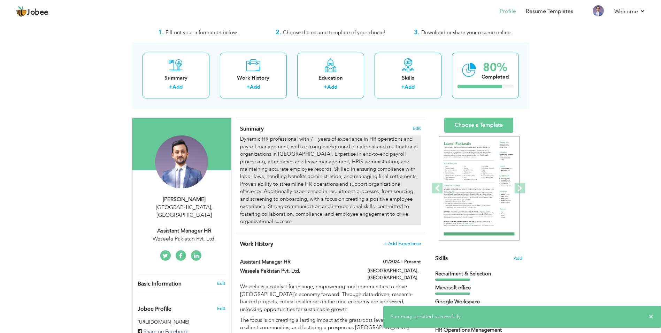
click at [309, 207] on div "Dynamic HR professional with 7+ years of experience in HR operations and payrol…" at bounding box center [330, 180] width 181 height 90
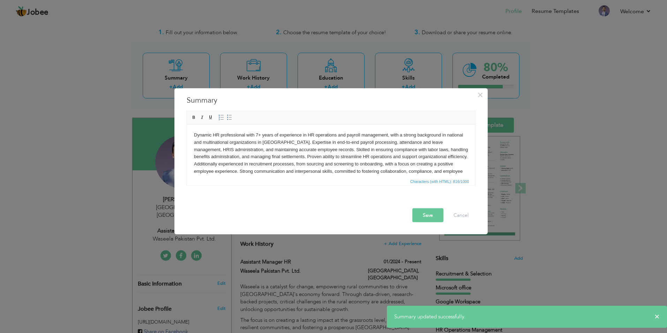
scroll to position [13, 0]
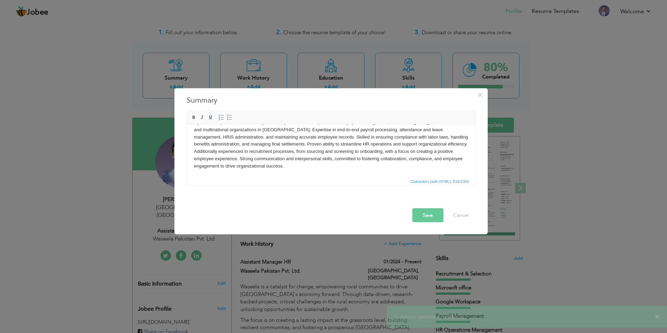
click at [291, 169] on body "Dynamic HR professional with 7+ years of experience in HR operations and payrol…" at bounding box center [331, 144] width 274 height 51
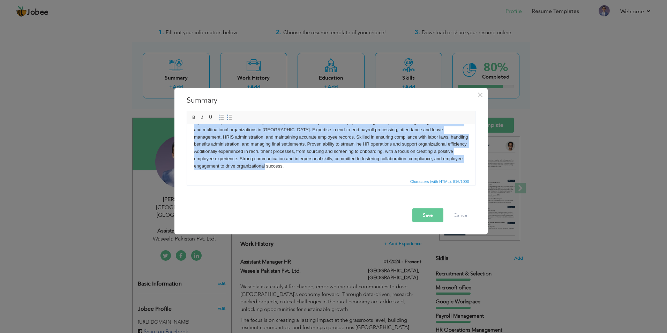
drag, startPoint x: 194, startPoint y: 136, endPoint x: 554, endPoint y: 302, distance: 396.9
click at [367, 176] on html "Dynamic HR professional with 7+ years of experience in HR operations and payrol…" at bounding box center [331, 144] width 288 height 65
click at [200, 118] on span at bounding box center [202, 118] width 6 height 6
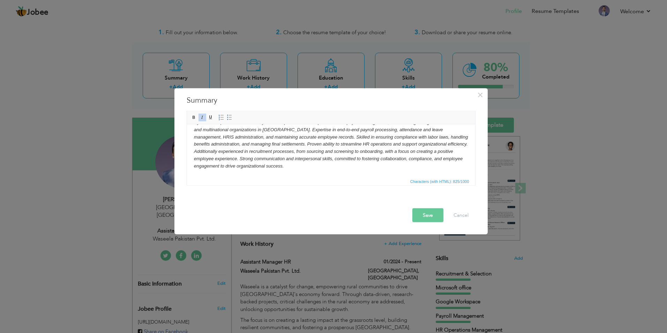
click at [200, 118] on span at bounding box center [202, 118] width 6 height 6
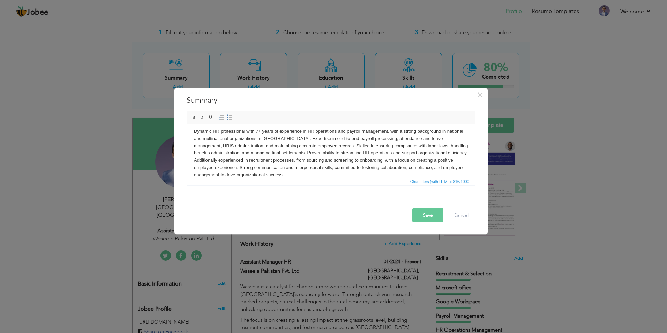
scroll to position [0, 0]
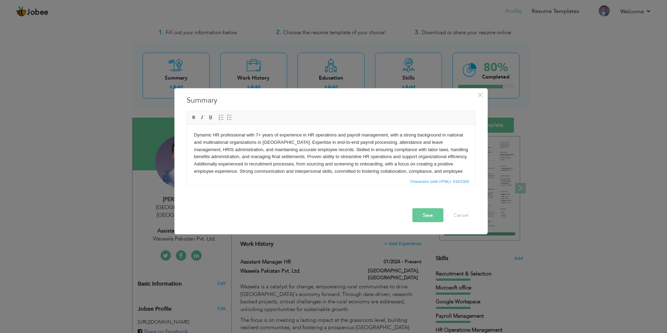
click at [243, 151] on body "Dynamic HR professional with 7+ years of experience in HR operations and payrol…" at bounding box center [331, 156] width 274 height 51
click at [429, 216] on button "Save" at bounding box center [427, 215] width 31 height 14
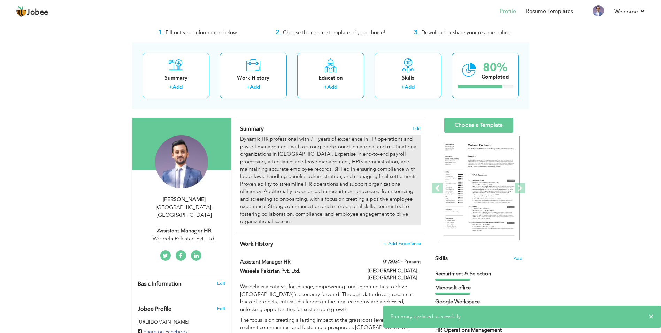
click at [345, 192] on div "Dynamic HR professional with 7+ years of experience in HR operations and payrol…" at bounding box center [330, 180] width 181 height 90
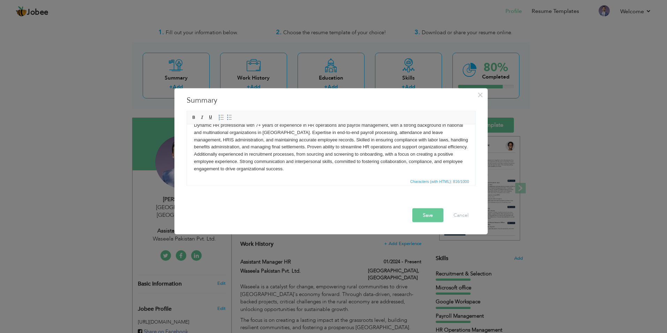
scroll to position [13, 0]
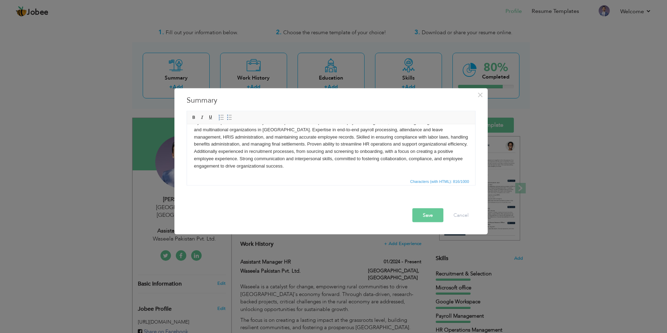
click at [426, 218] on button "Save" at bounding box center [427, 215] width 31 height 14
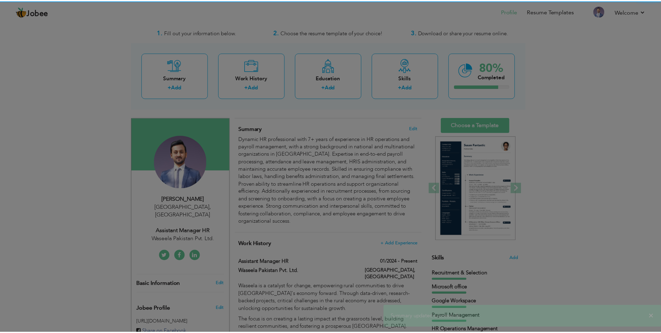
scroll to position [0, 0]
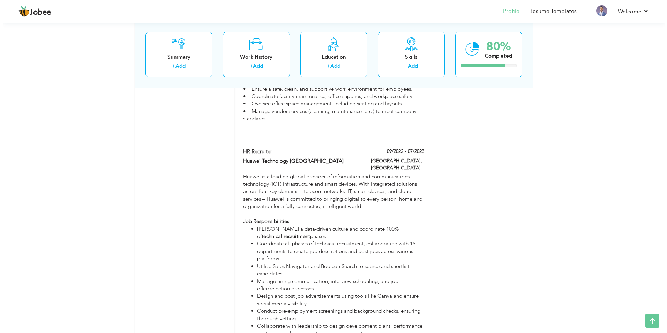
scroll to position [607, 0]
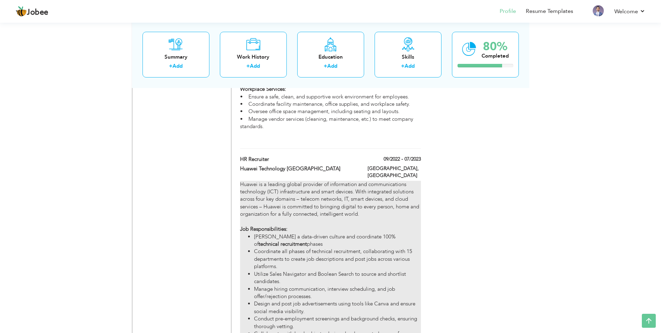
click at [374, 233] on li "Foster a data-driven culture and coordinate 100% of technical recruitment phases" at bounding box center [337, 240] width 167 height 15
type input "HR Recruiter"
type input "Huawei Technology [GEOGRAPHIC_DATA]"
type input "09/2022"
type input "07/2023"
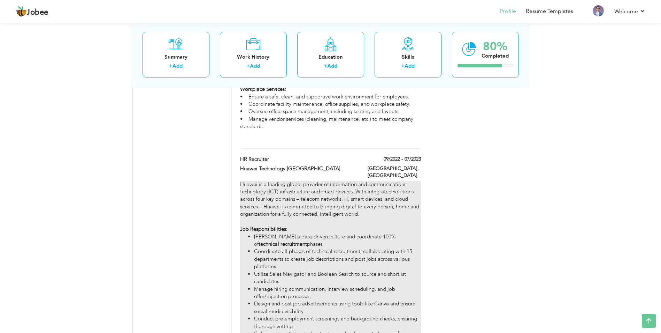
checkbox input "false"
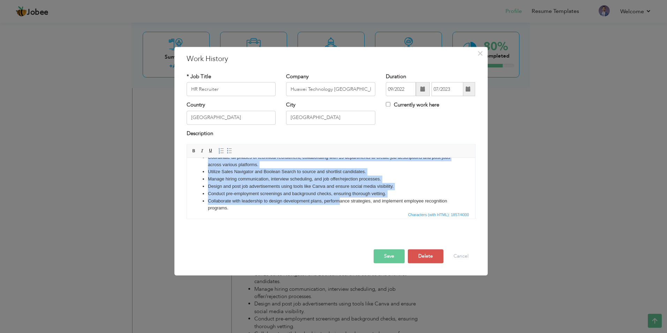
drag, startPoint x: 313, startPoint y: 207, endPoint x: 340, endPoint y: 199, distance: 27.7
click at [340, 200] on ul "Foster a data-driven culture and coordinate 100% of technical recruitment phase…" at bounding box center [331, 204] width 274 height 116
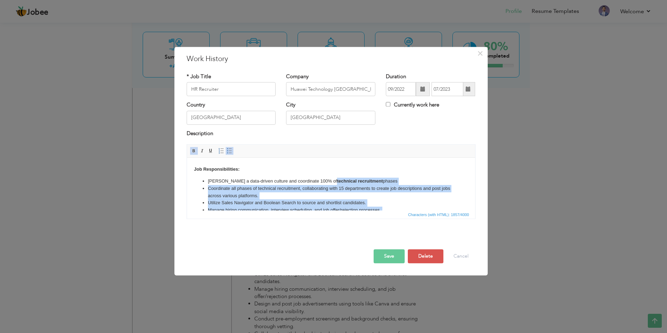
scroll to position [0, 0]
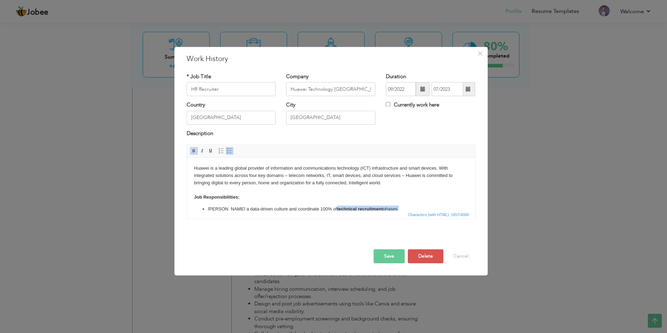
click at [360, 208] on li "Foster a data-driven culture and coordinate 100% of technical recruitment phases" at bounding box center [330, 208] width 246 height 7
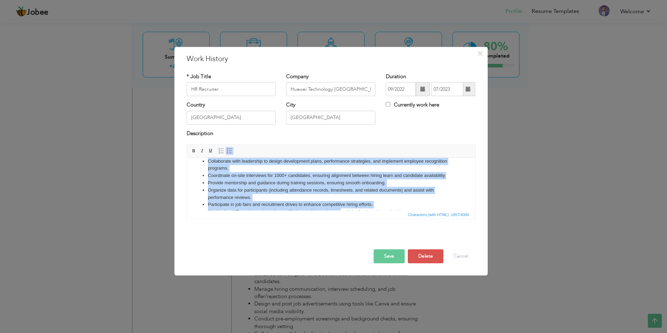
scroll to position [112, 0]
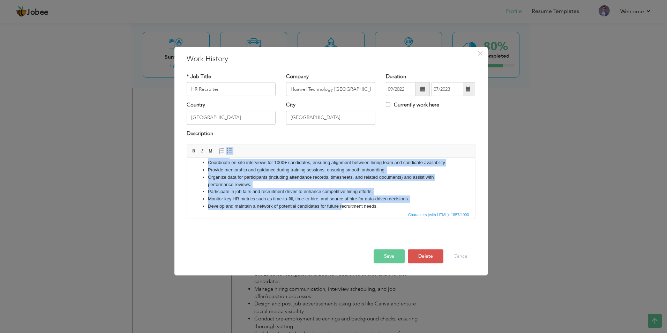
drag, startPoint x: 359, startPoint y: 207, endPoint x: 338, endPoint y: 189, distance: 27.2
click at [340, 202] on ul "Foster a data-driven culture and coordinate 100% of technical recruitment phase…" at bounding box center [331, 152] width 274 height 116
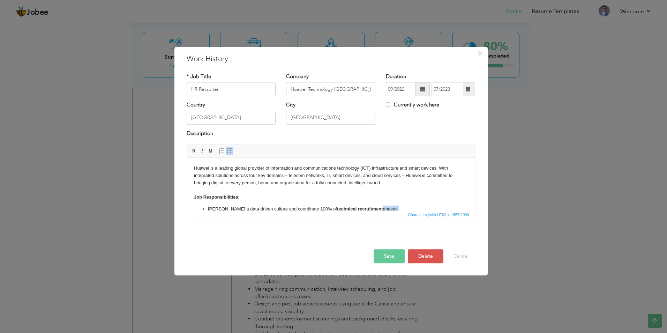
drag, startPoint x: 359, startPoint y: 207, endPoint x: 551, endPoint y: 372, distance: 252.9
click at [359, 207] on li "Foster a data-driven culture and coordinate 100% of technical recruitment phases" at bounding box center [330, 208] width 246 height 7
click at [366, 201] on body "Huawei is a leading global provider of information and communications technolog…" at bounding box center [331, 241] width 274 height 157
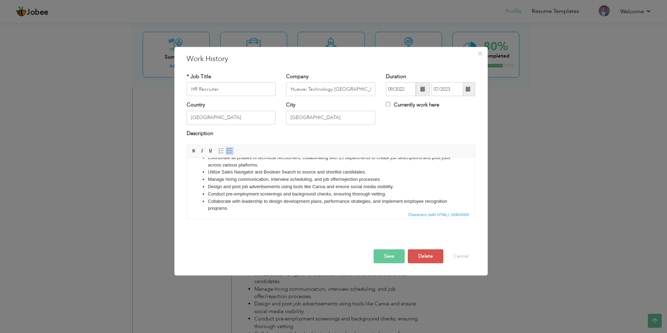
scroll to position [71, 0]
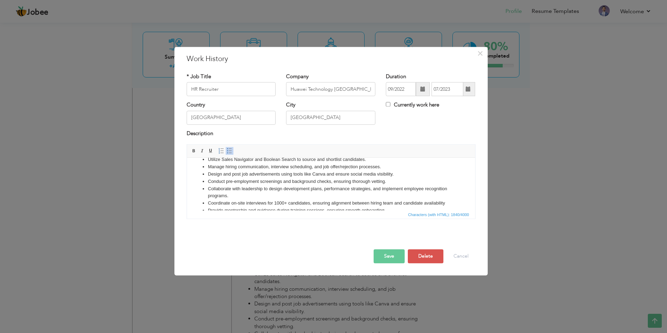
click at [391, 257] on button "Save" at bounding box center [388, 256] width 31 height 14
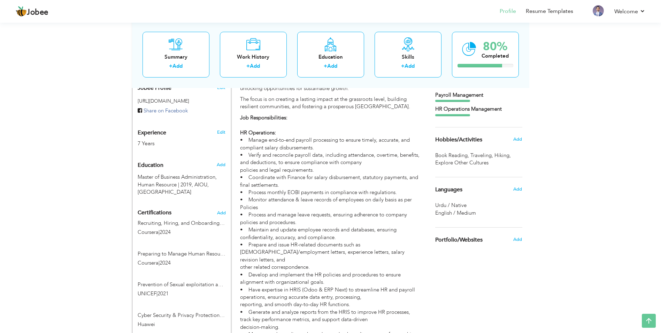
scroll to position [258, 0]
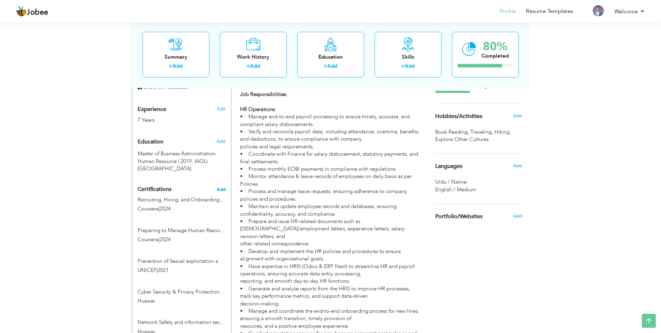
click at [223, 187] on span "Add" at bounding box center [221, 189] width 9 height 5
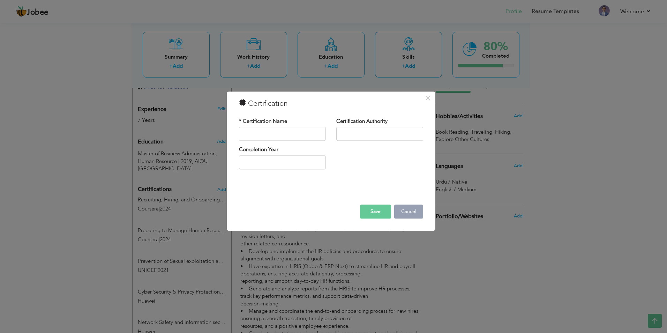
click at [409, 214] on button "Cancel" at bounding box center [408, 212] width 29 height 14
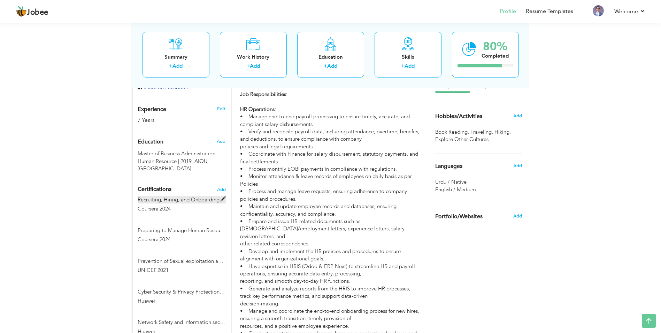
click at [165, 196] on label "Recruiting, Hiring, and Onboarding Employees" at bounding box center [182, 199] width 88 height 7
type input "Recruiting, Hiring, and Onboarding Employees"
type input "Coursera"
type input "2024"
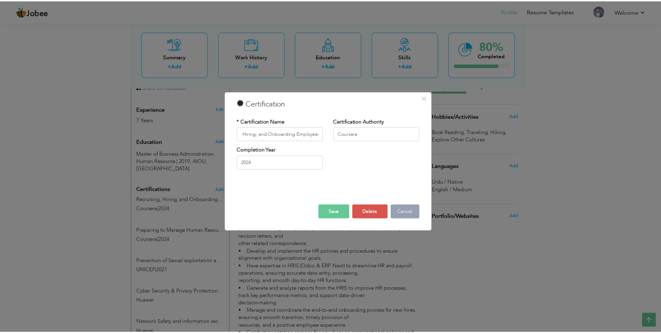
scroll to position [0, 0]
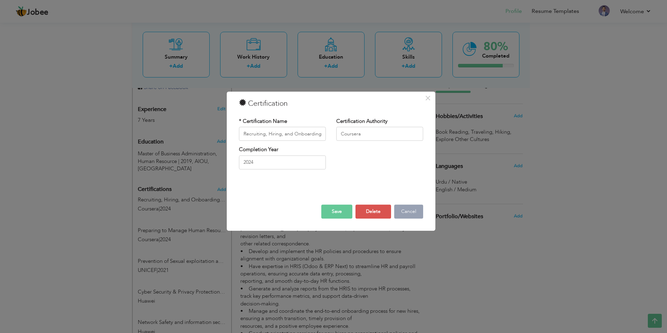
click at [417, 207] on button "Cancel" at bounding box center [408, 212] width 29 height 14
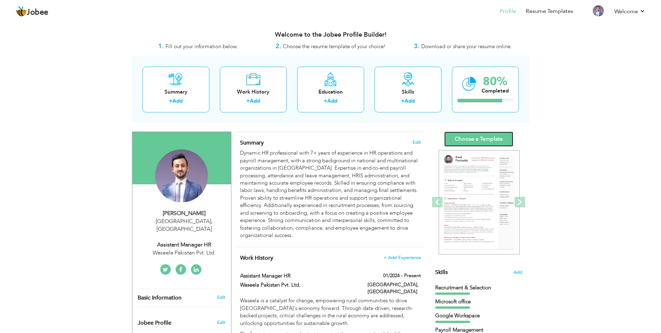
click at [477, 137] on link "Choose a Template" at bounding box center [479, 138] width 69 height 15
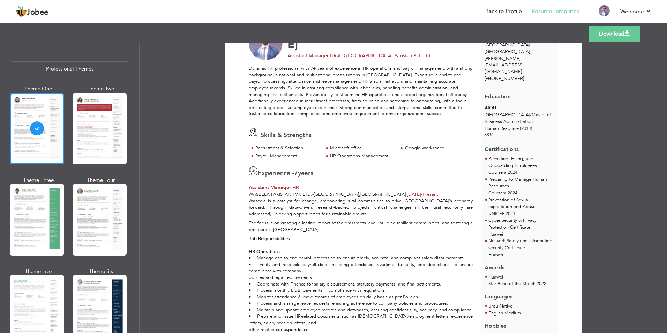
scroll to position [35, 0]
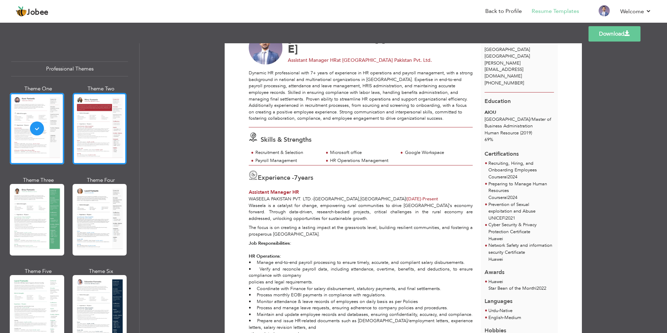
click at [108, 150] on div at bounding box center [100, 128] width 54 height 71
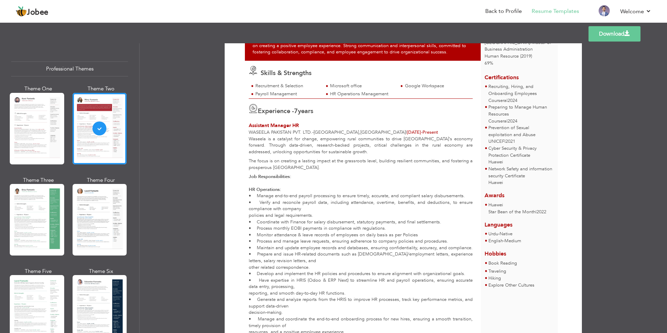
scroll to position [105, 0]
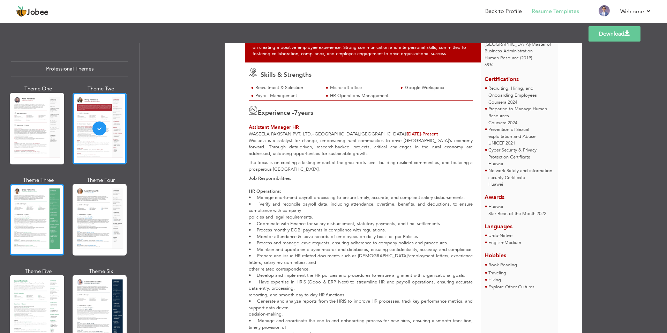
click at [48, 202] on div at bounding box center [37, 219] width 54 height 71
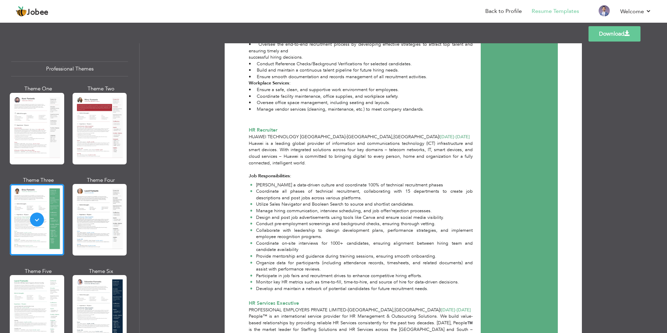
scroll to position [418, 0]
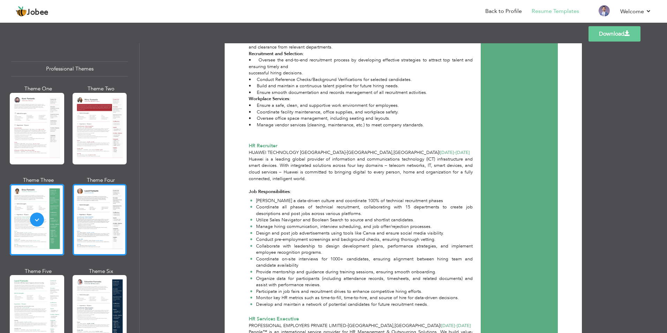
click at [94, 220] on div at bounding box center [100, 219] width 54 height 71
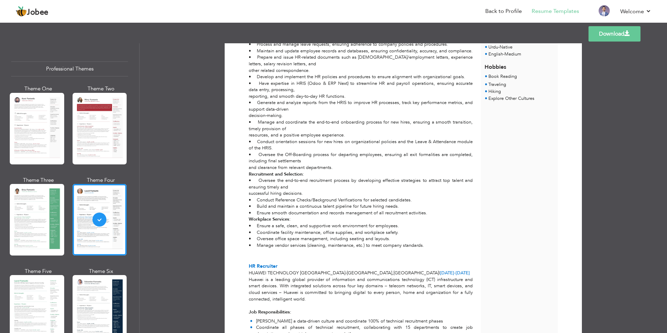
scroll to position [314, 0]
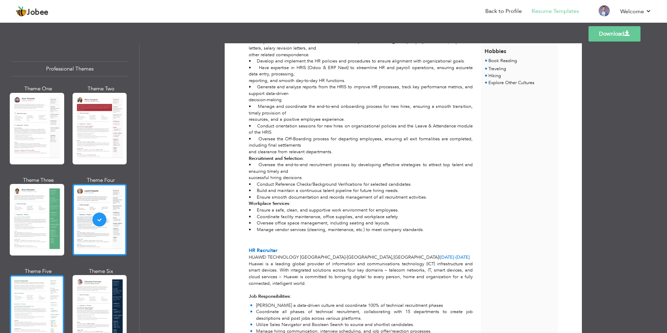
click at [48, 288] on div at bounding box center [37, 310] width 54 height 71
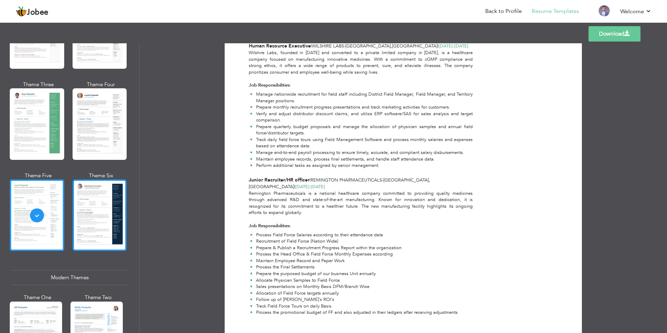
scroll to position [105, 0]
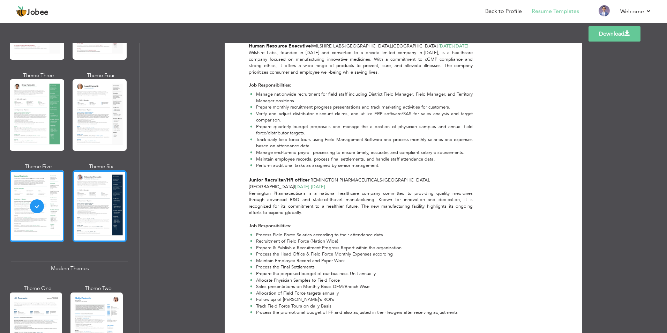
click at [114, 210] on div at bounding box center [100, 205] width 54 height 71
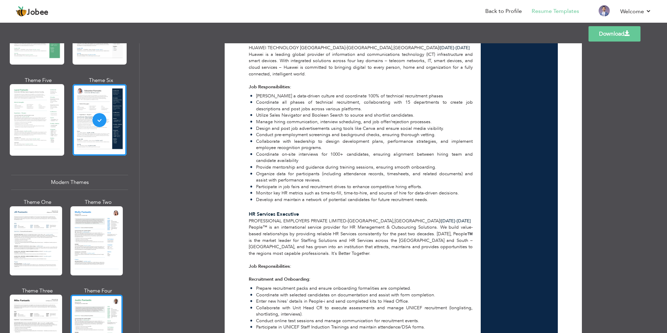
scroll to position [209, 0]
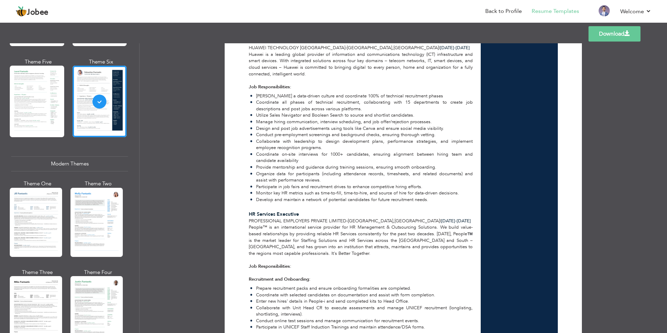
click at [53, 235] on div at bounding box center [36, 222] width 52 height 69
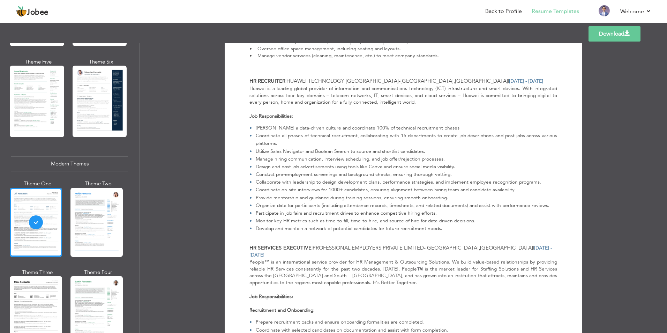
scroll to position [189, 0]
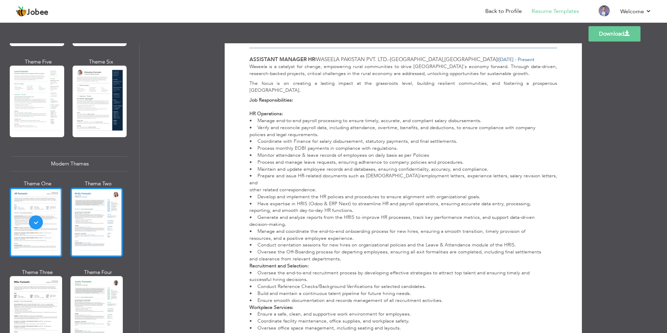
click at [99, 218] on div at bounding box center [96, 222] width 52 height 69
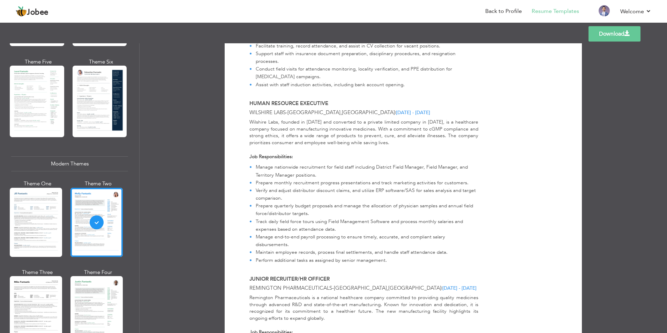
scroll to position [1112, 0]
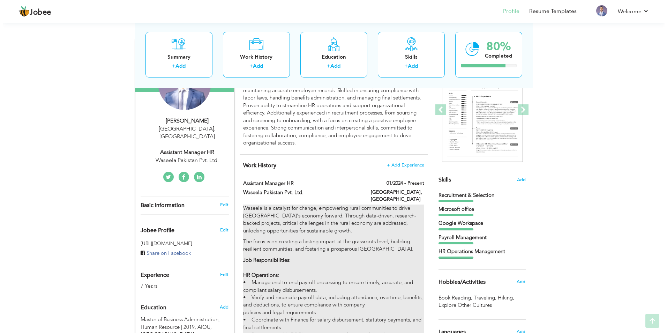
scroll to position [105, 0]
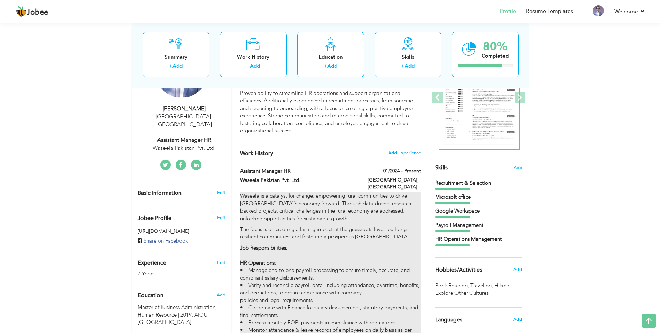
type input "Assistant Manager HR"
type input "Waseela Pakistan Pvt. Ltd."
type input "01/2024"
type input "[GEOGRAPHIC_DATA]"
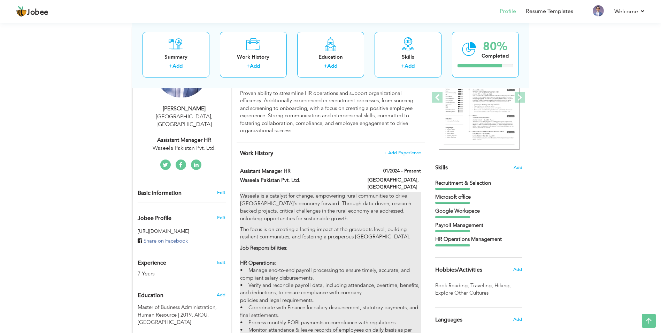
type input "[GEOGRAPHIC_DATA]"
checkbox input "true"
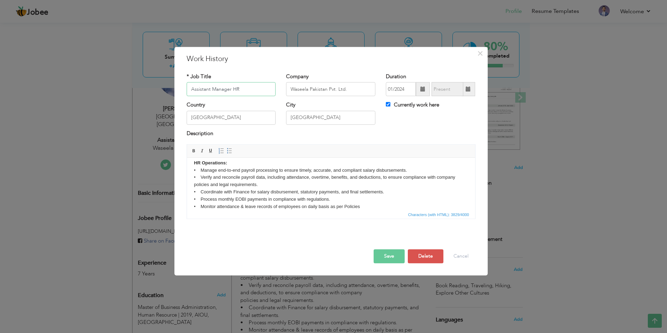
scroll to position [70, 0]
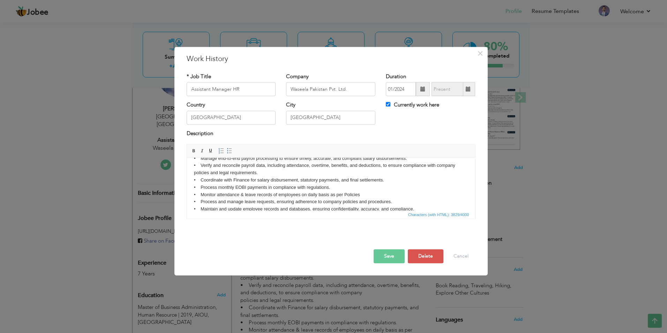
click at [200, 166] on p "Job Responsibilities: HR Operations: • Manage end-to-end payroll processing to …" at bounding box center [331, 263] width 274 height 261
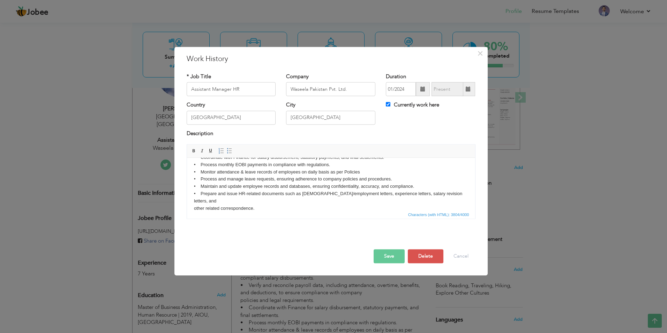
scroll to position [105, 0]
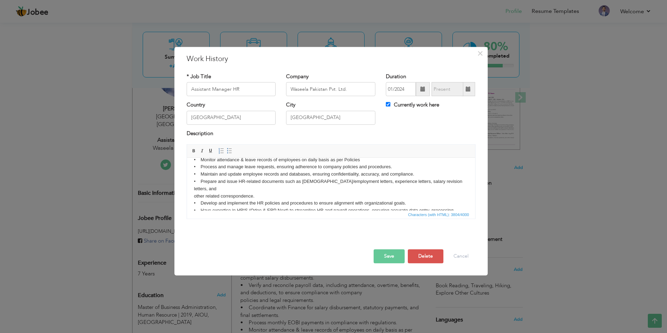
click at [200, 182] on p "Job Responsibilities: HR Operations: • Manage end-to-end payroll processing to …" at bounding box center [331, 228] width 274 height 261
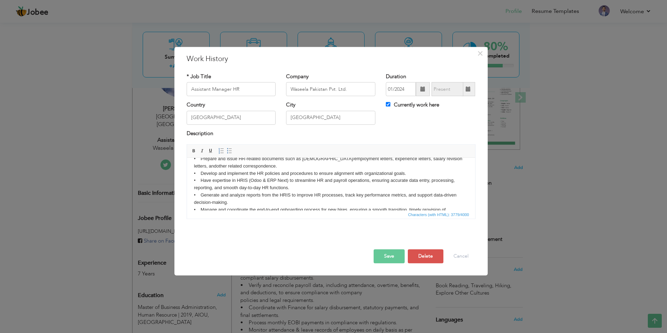
scroll to position [139, 0]
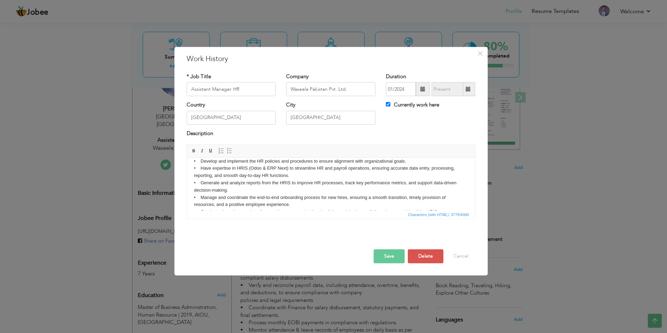
click at [199, 184] on p "Job Responsibilities: HR Operations: • Manage end-to-end payroll processing to …" at bounding box center [331, 190] width 274 height 254
click at [200, 199] on p "Job Responsibilities: HR Operations: • Manage end-to-end payroll processing to …" at bounding box center [331, 190] width 274 height 254
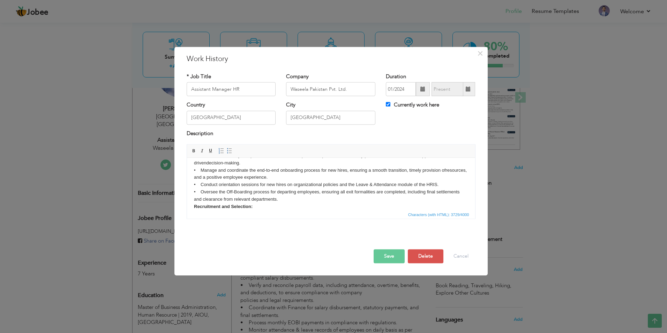
scroll to position [174, 0]
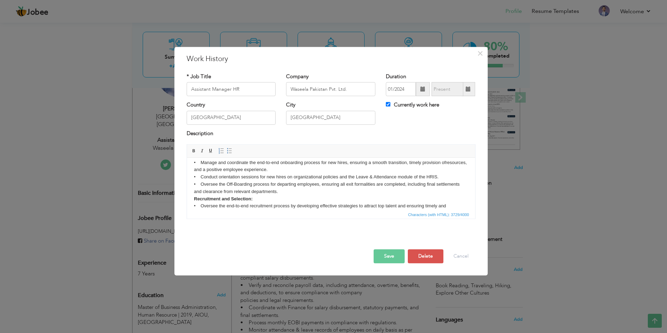
drag, startPoint x: 200, startPoint y: 184, endPoint x: 216, endPoint y: 186, distance: 15.5
click at [201, 184] on p "Job Responsibilities: HR Operations: • Manage end-to-end payroll processing to …" at bounding box center [331, 155] width 274 height 254
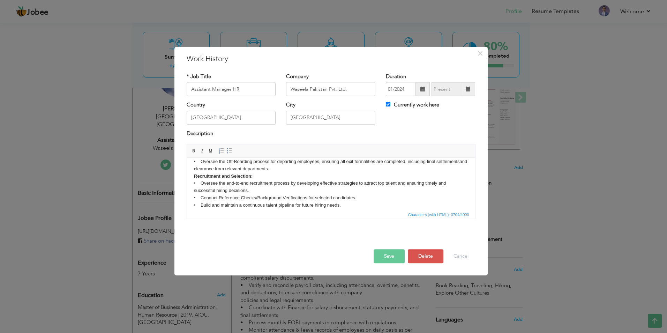
scroll to position [209, 0]
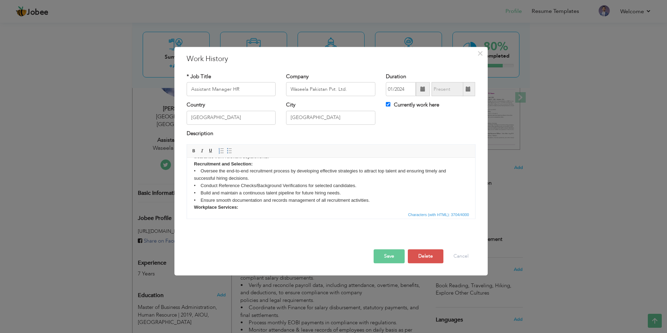
click at [201, 170] on p "Job Responsibilities: HR Operations: • Manage end-to-end payroll processing to …" at bounding box center [331, 120] width 274 height 254
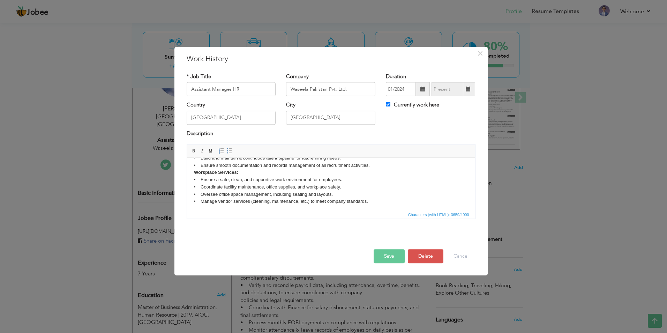
scroll to position [246, 0]
click at [249, 211] on span "Characters (with HTML): 3659/4000" at bounding box center [331, 214] width 288 height 8
click at [392, 253] on button "Save" at bounding box center [388, 256] width 31 height 14
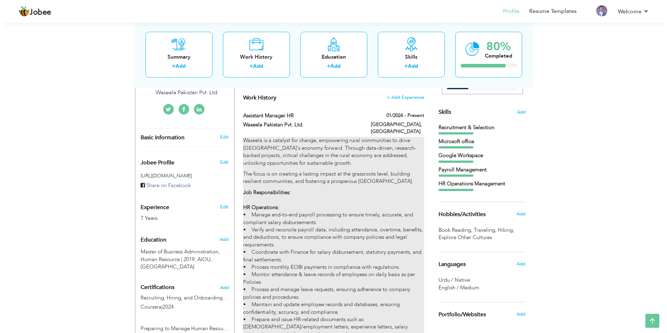
scroll to position [174, 0]
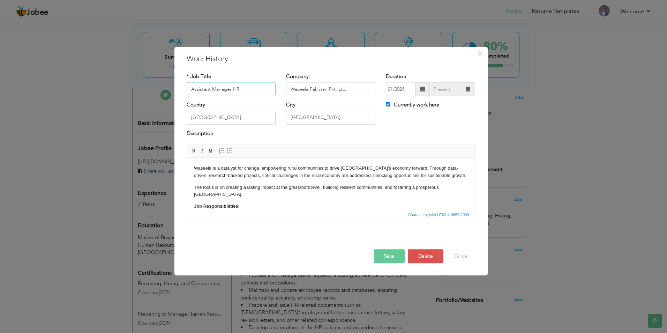
scroll to position [35, 0]
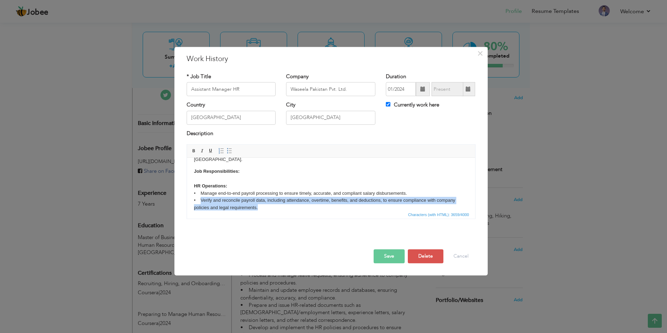
drag, startPoint x: 260, startPoint y: 200, endPoint x: 199, endPoint y: 195, distance: 61.2
click at [199, 195] on p "Job Responsibilities: HR Operations: • Manage end-to-end payroll processing to …" at bounding box center [331, 295] width 274 height 254
click at [232, 150] on span at bounding box center [230, 151] width 6 height 6
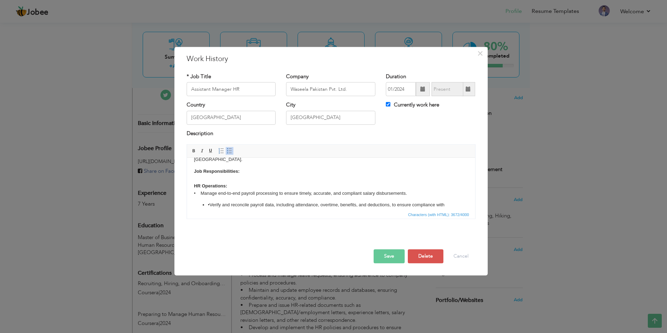
click at [232, 150] on span at bounding box center [230, 151] width 6 height 6
click at [200, 185] on p "Job Responsibilities: HR Operations: • Manage end-to-end payroll processing to …" at bounding box center [331, 182] width 274 height 29
click at [200, 198] on body "Waseela is a catalyst for change, empowering rural communities to drive Pakista…" at bounding box center [331, 280] width 274 height 301
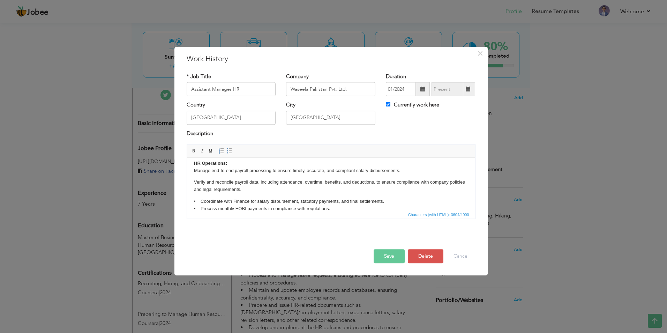
scroll to position [70, 0]
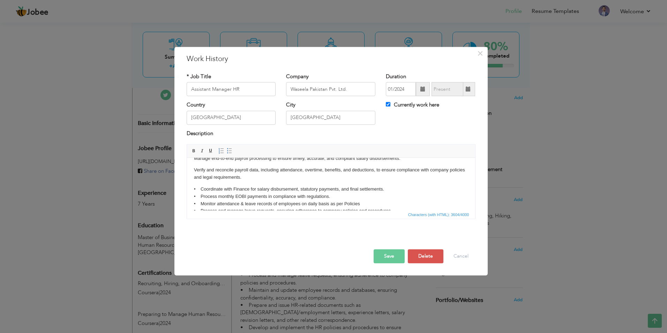
click at [200, 185] on p "• Coordinate with Finance for salary disbursement, statutory payments, and fina…" at bounding box center [331, 290] width 274 height 210
click at [200, 188] on p "Coordinate with Finance for salary disbursement, statutory payments, and final …" at bounding box center [331, 290] width 274 height 210
click at [201, 196] on p "Coordinate with Finance for salary disbursement, statutory payments, and final …" at bounding box center [331, 290] width 274 height 210
click at [199, 202] on p "Coordinate with Finance for salary disbursement, statutory payments, and final …" at bounding box center [331, 290] width 274 height 210
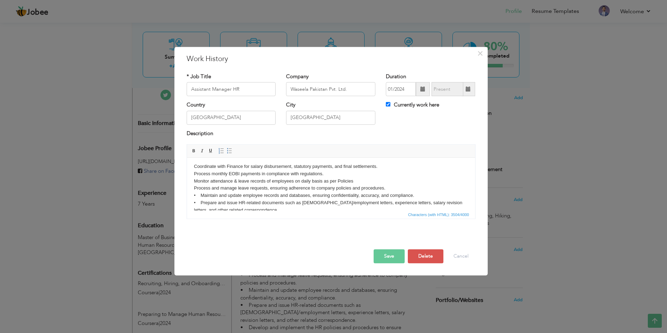
scroll to position [105, 0]
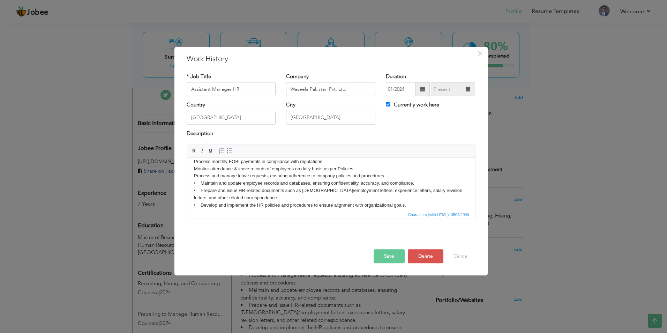
click at [200, 176] on p "Coordinate with Finance for salary disbursement, statutory payments, and final …" at bounding box center [331, 256] width 274 height 210
click at [200, 183] on p "Coordinate with Finance for salary disbursement, statutory payments, and final …" at bounding box center [331, 256] width 274 height 210
click at [200, 197] on p "Coordinate with Finance for salary disbursement, statutory payments, and final …" at bounding box center [331, 256] width 274 height 210
click at [202, 204] on p "Coordinate with Finance for salary disbursement, statutory payments, and final …" at bounding box center [331, 256] width 274 height 210
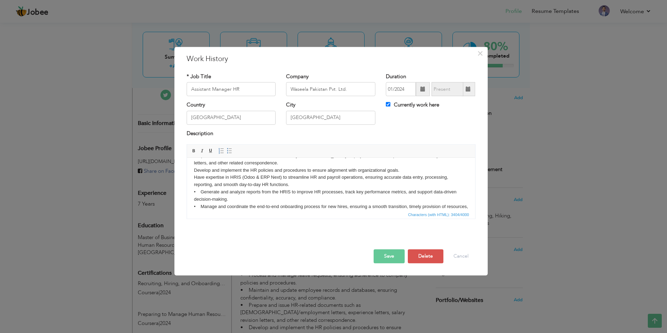
click at [200, 177] on p "Coordinate with Finance for salary disbursement, statutory payments, and final …" at bounding box center [331, 221] width 274 height 210
click at [202, 187] on p "Coordinate with Finance for salary disbursement, statutory payments, and final …" at bounding box center [331, 221] width 274 height 210
click at [199, 197] on p "Coordinate with Finance for salary disbursement, statutory payments, and final …" at bounding box center [331, 221] width 274 height 210
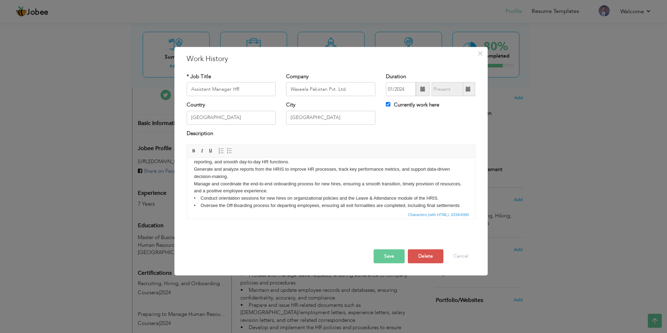
scroll to position [174, 0]
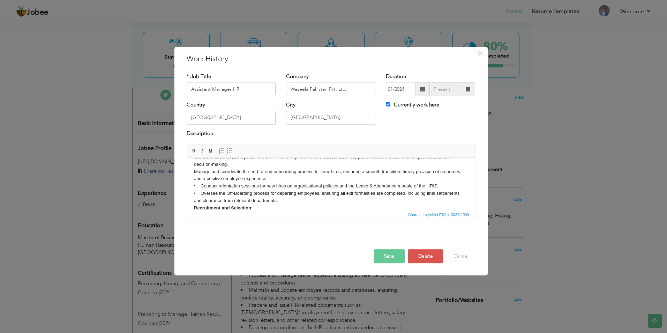
click at [200, 179] on p "Coordinate with Finance for salary disbursement, statutory payments, and final …" at bounding box center [331, 186] width 274 height 210
click at [200, 186] on p "Coordinate with Finance for salary disbursement, statutory payments, and final …" at bounding box center [331, 186] width 274 height 210
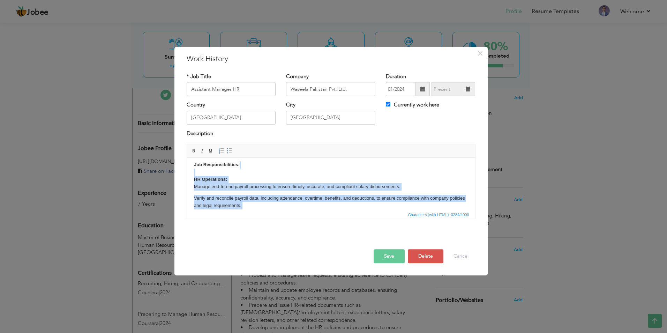
scroll to position [33, 0]
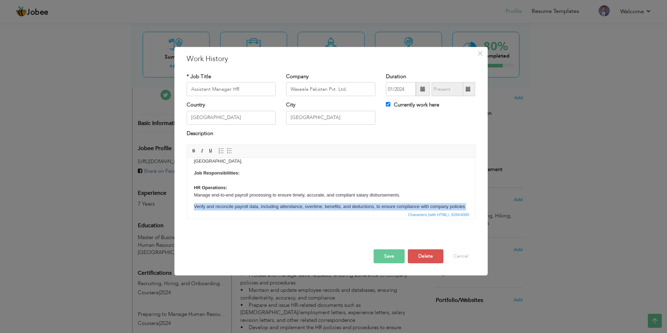
drag, startPoint x: 264, startPoint y: 192, endPoint x: 194, endPoint y: 197, distance: 70.9
click at [194, 197] on body "Waseela is a catalyst for change, empowering rural communities to drive Pakista…" at bounding box center [331, 281] width 274 height 301
click at [228, 153] on span at bounding box center [230, 151] width 6 height 6
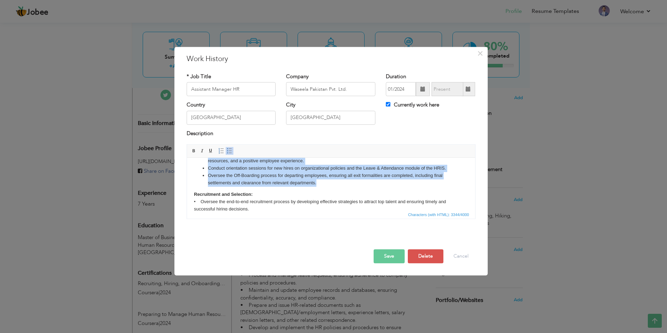
scroll to position [207, 0]
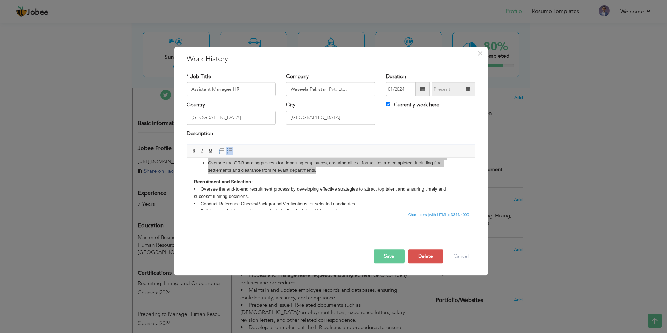
click at [385, 252] on button "Save" at bounding box center [388, 256] width 31 height 14
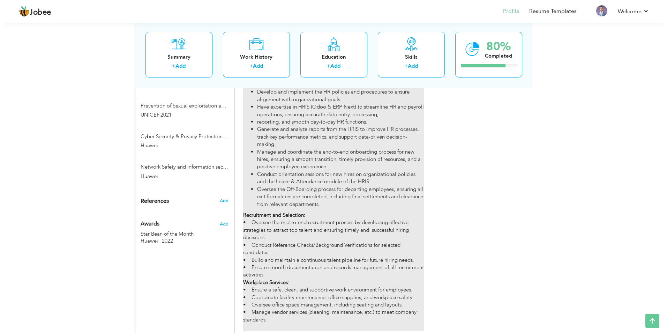
scroll to position [418, 0]
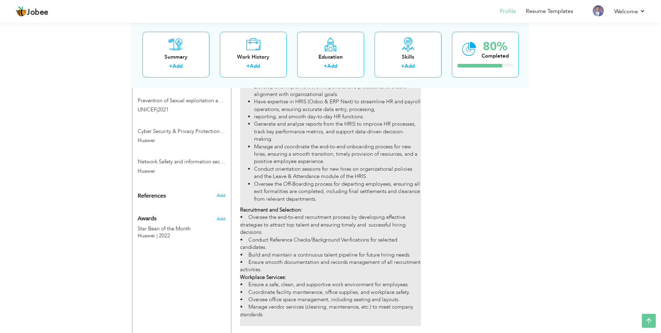
click at [335, 247] on p "Recruitment and Selection: • Oversee the end-to-end recruitment process by deve…" at bounding box center [330, 266] width 181 height 120
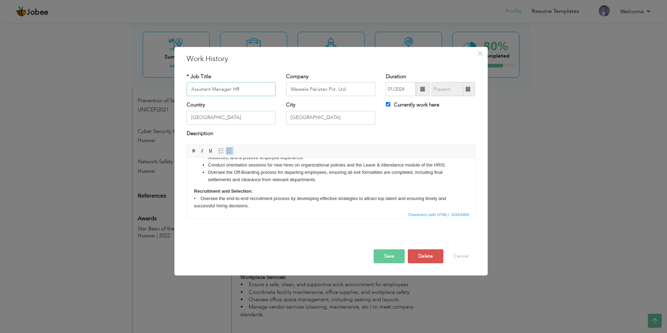
scroll to position [209, 0]
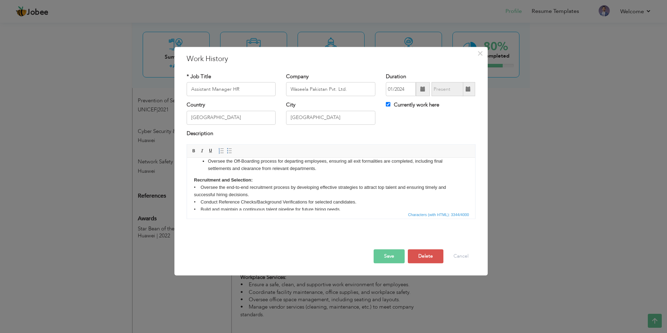
click at [200, 180] on p "Recruitment and Selection: • Oversee the end-to-end recruitment process by deve…" at bounding box center [331, 219] width 274 height 87
click at [200, 193] on p "Recruitment and Selection: Oversee the end-to-end recruitment process by develo…" at bounding box center [331, 219] width 274 height 87
click at [200, 199] on p "Recruitment and Selection: Oversee the end-to-end recruitment process by develo…" at bounding box center [331, 219] width 274 height 87
click at [201, 207] on p "Recruitment and Selection: Oversee the end-to-end recruitment process by develo…" at bounding box center [331, 219] width 274 height 87
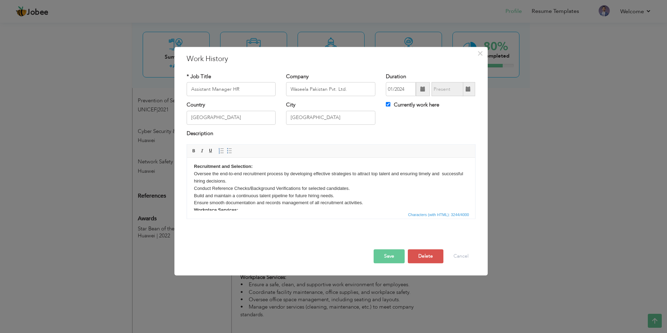
scroll to position [211, 0]
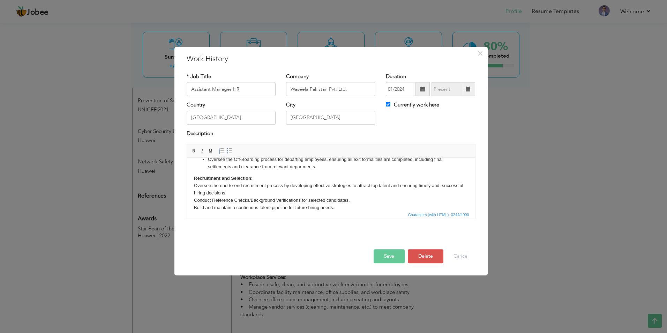
click at [364, 208] on p "Recruitment and Selection: Oversee the end-to-end recruitment process by develo…" at bounding box center [331, 218] width 274 height 87
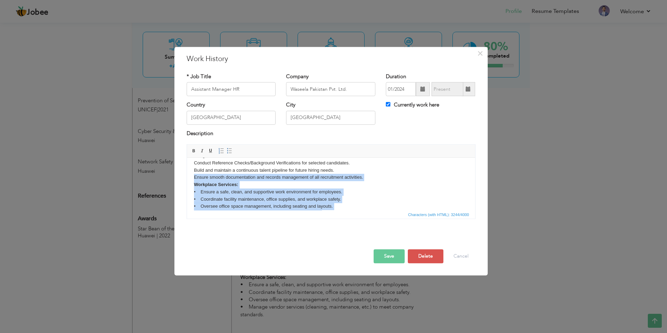
drag, startPoint x: 364, startPoint y: 207, endPoint x: 322, endPoint y: 203, distance: 41.7
click at [322, 203] on p "Recruitment and Selection: Oversee the end-to-end recruitment process by develo…" at bounding box center [331, 180] width 274 height 87
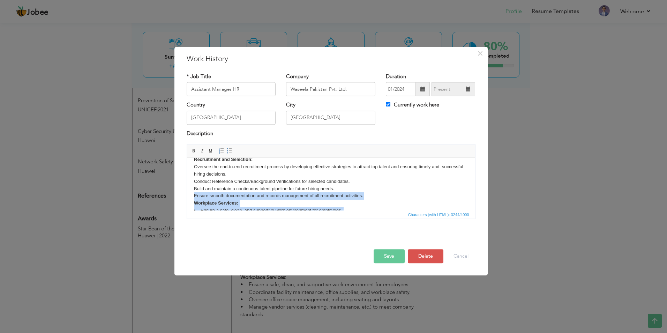
scroll to position [218, 0]
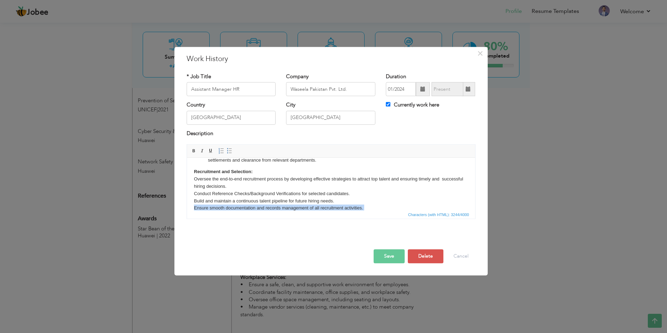
click at [369, 203] on p "Recruitment and Selection: Oversee the end-to-end recruitment process by develo…" at bounding box center [331, 211] width 274 height 87
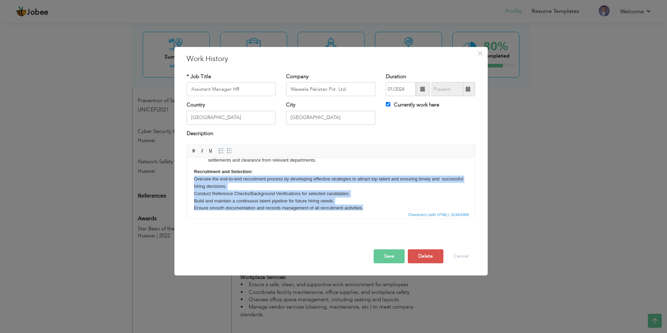
drag, startPoint x: 365, startPoint y: 199, endPoint x: 191, endPoint y: 173, distance: 175.8
click at [191, 173] on html "Waseela is a catalyst for change, empowering rural communities to drive Pakista…" at bounding box center [331, 101] width 288 height 322
click at [227, 150] on span at bounding box center [230, 151] width 6 height 6
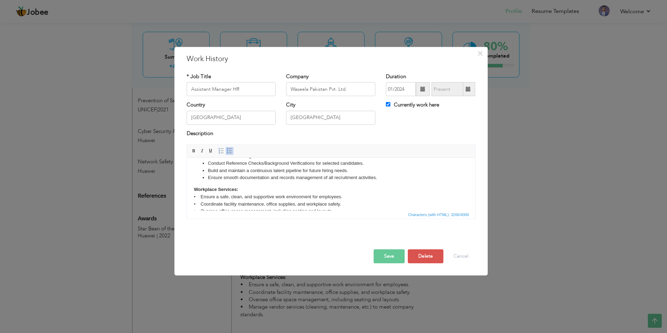
scroll to position [272, 0]
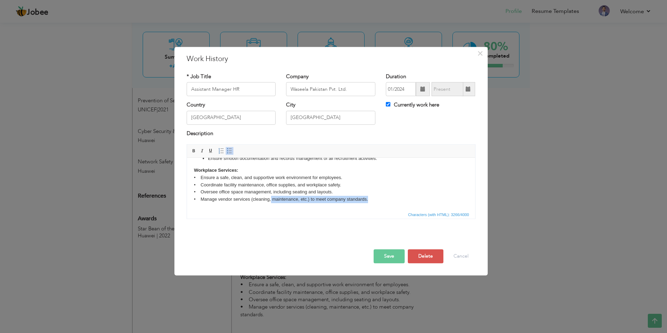
drag, startPoint x: 347, startPoint y: 191, endPoint x: 270, endPoint y: 189, distance: 76.8
click at [270, 189] on p "Workplace Services: • Ensure a safe, clean, and supportive work environment for…" at bounding box center [331, 189] width 274 height 44
click at [201, 192] on p "Workplace Services: • Ensure a safe, clean, and supportive work environment for…" at bounding box center [331, 189] width 274 height 44
click at [201, 182] on p "Workplace Services: • Ensure a safe, clean, and supportive work environment for…" at bounding box center [331, 189] width 274 height 44
click at [201, 176] on p "Workplace Services: • Ensure a safe, clean, and supportive work environment for…" at bounding box center [331, 189] width 274 height 44
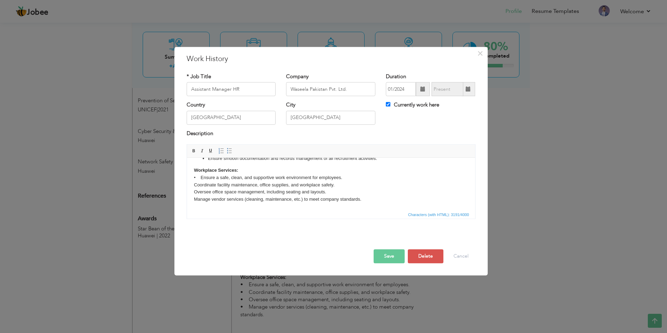
click at [200, 168] on p "Workplace Services: • Ensure a safe, clean, and supportive work environment for…" at bounding box center [331, 189] width 274 height 44
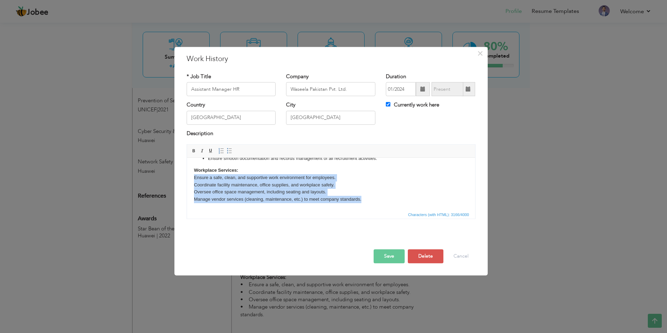
drag, startPoint x: 361, startPoint y: 190, endPoint x: 189, endPoint y: 171, distance: 173.3
click at [189, 171] on html "Waseela is a catalyst for change, empowering rural communities to drive Pakista…" at bounding box center [331, 51] width 288 height 331
click at [231, 148] on span at bounding box center [230, 151] width 6 height 6
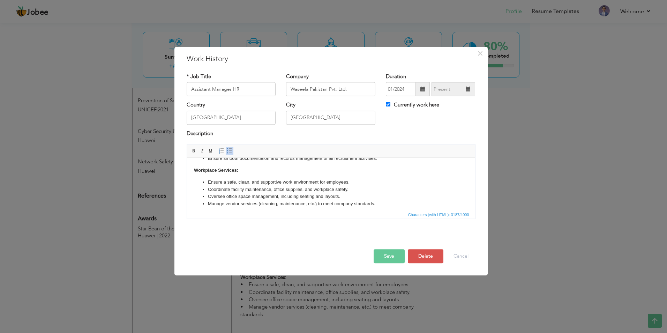
click at [244, 186] on li "Coordinate facility maintenance, office supplies, and workplace safety." at bounding box center [330, 189] width 246 height 7
click at [399, 255] on button "Save" at bounding box center [388, 256] width 31 height 14
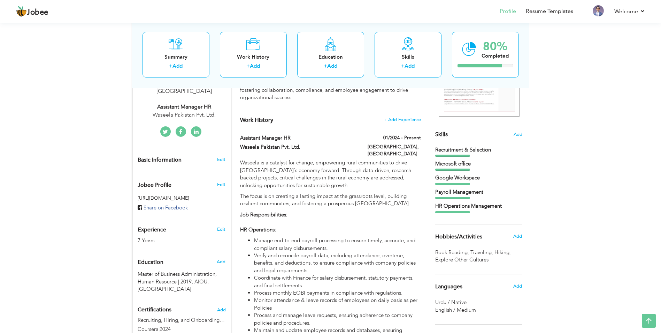
scroll to position [0, 0]
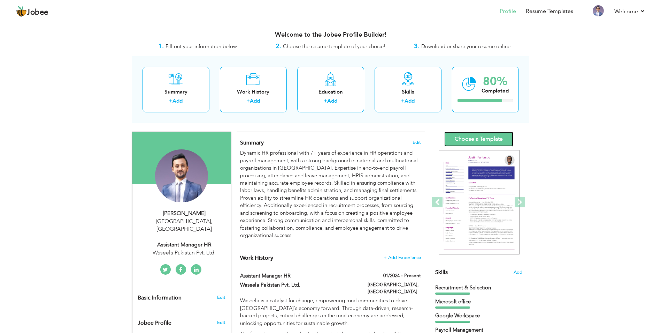
click at [468, 140] on link "Choose a Template" at bounding box center [479, 138] width 69 height 15
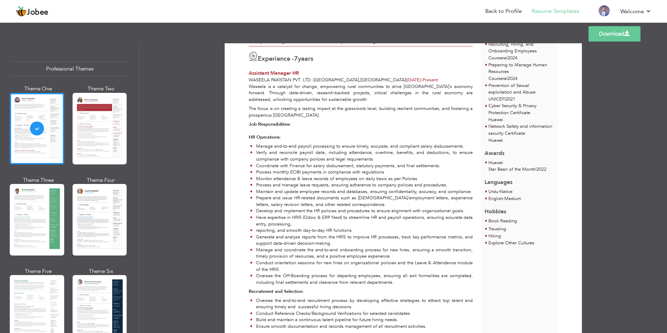
scroll to position [70, 0]
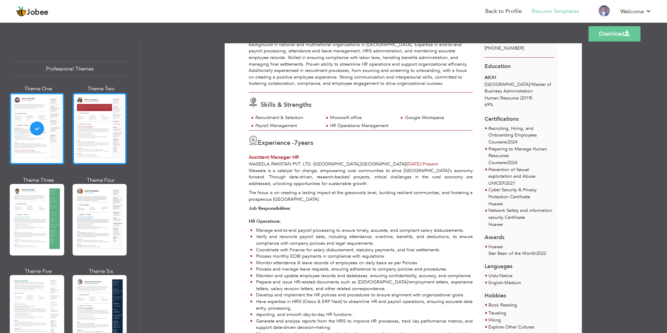
click at [97, 137] on div at bounding box center [100, 128] width 54 height 71
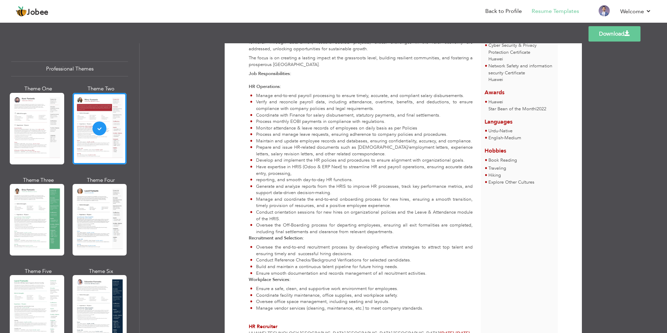
scroll to position [174, 0]
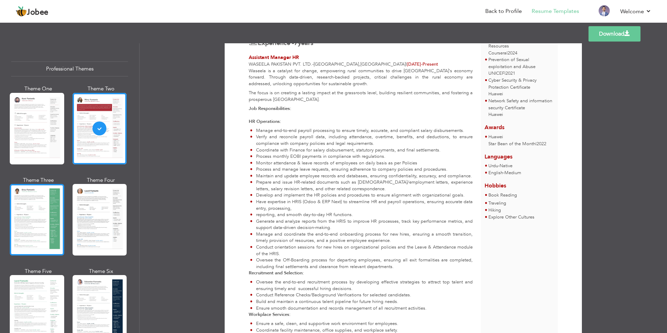
click at [26, 202] on div at bounding box center [37, 219] width 54 height 71
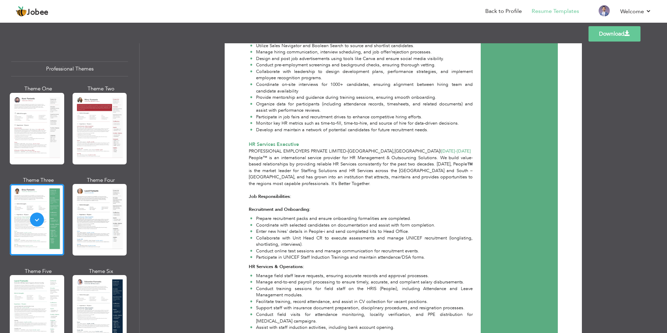
scroll to position [418, 0]
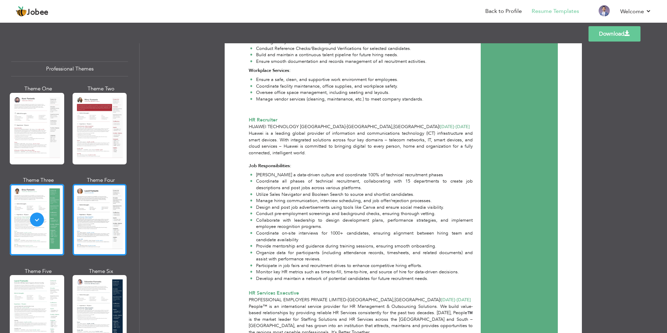
click at [78, 208] on div at bounding box center [100, 219] width 54 height 71
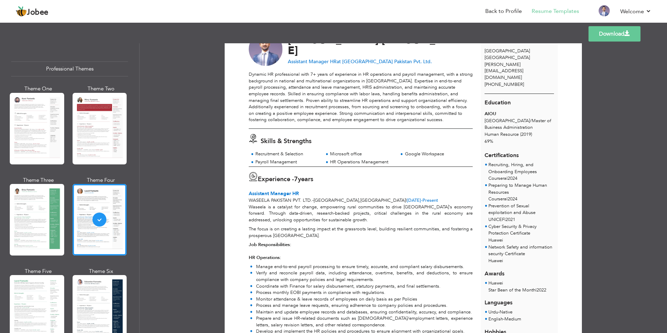
scroll to position [0, 0]
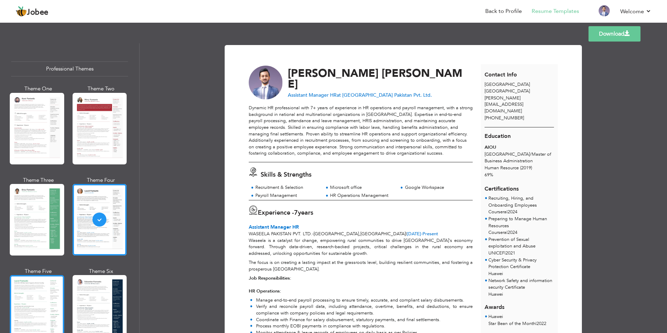
click at [41, 298] on div at bounding box center [37, 310] width 54 height 71
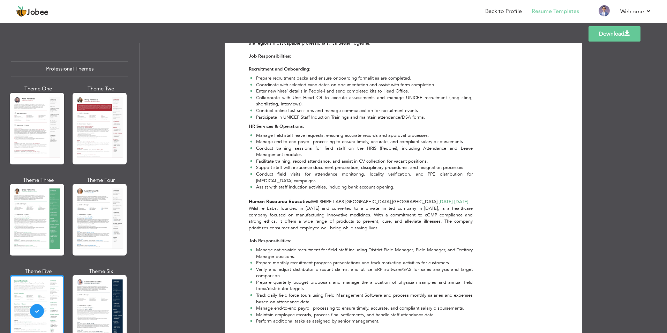
scroll to position [564, 0]
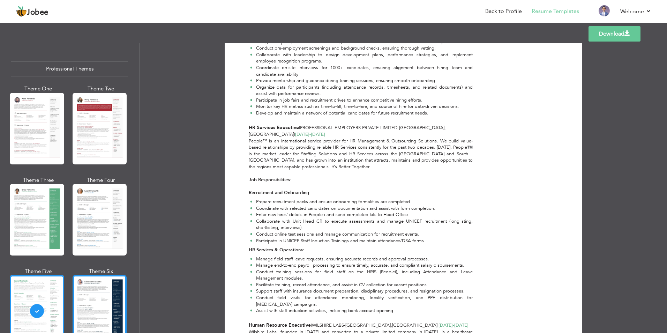
click at [113, 298] on div at bounding box center [100, 310] width 54 height 71
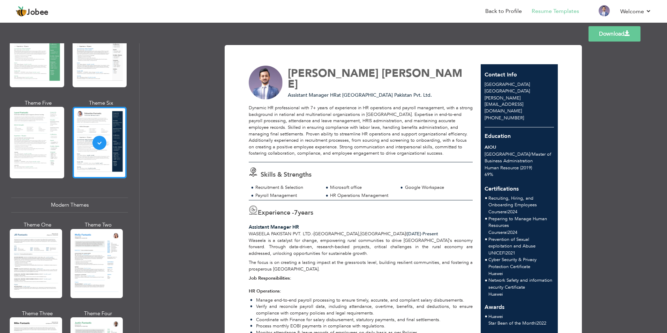
scroll to position [174, 0]
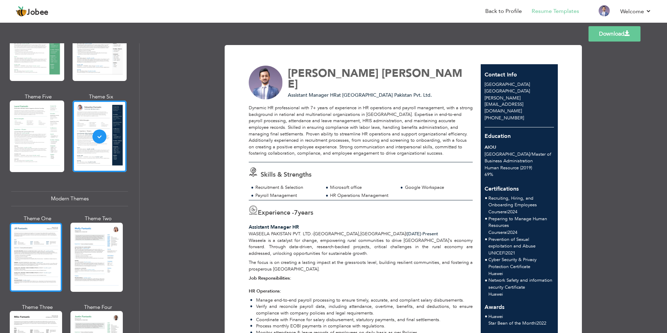
click at [44, 258] on div at bounding box center [36, 256] width 52 height 69
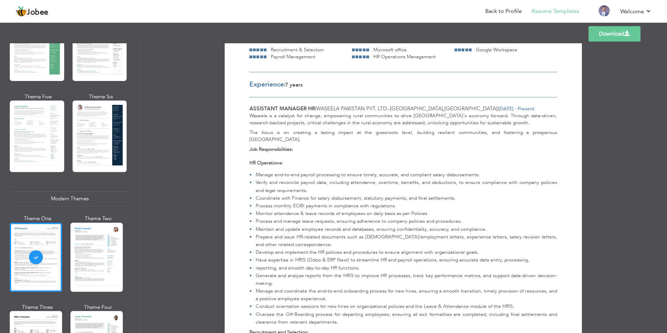
scroll to position [0, 0]
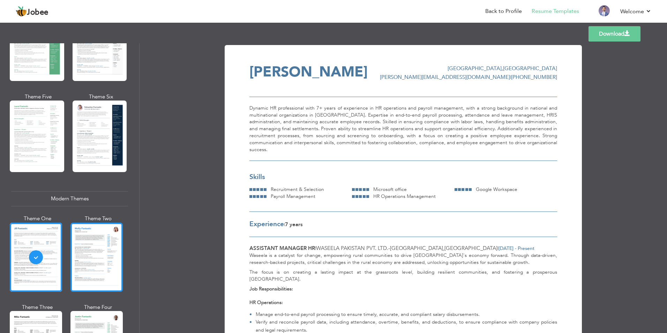
click at [108, 247] on div at bounding box center [96, 256] width 52 height 69
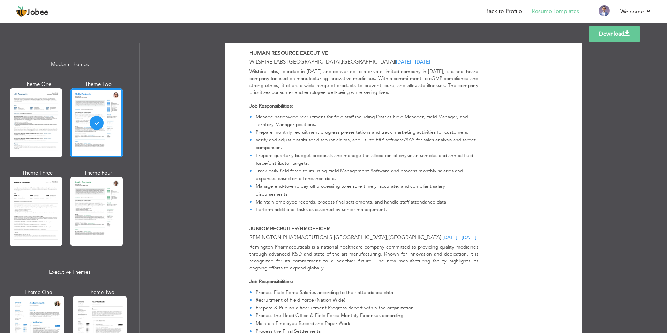
scroll to position [314, 0]
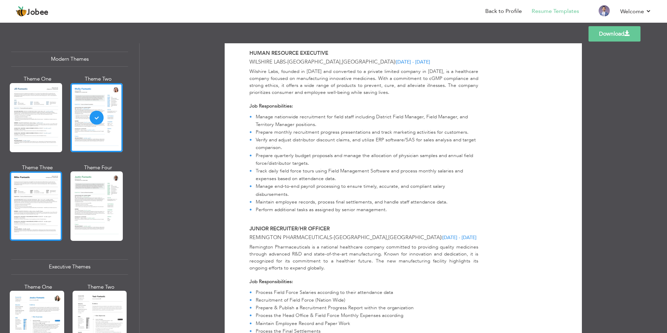
click at [41, 206] on div at bounding box center [36, 205] width 52 height 69
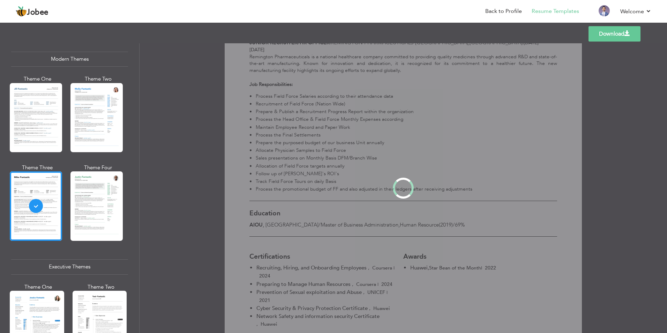
scroll to position [0, 0]
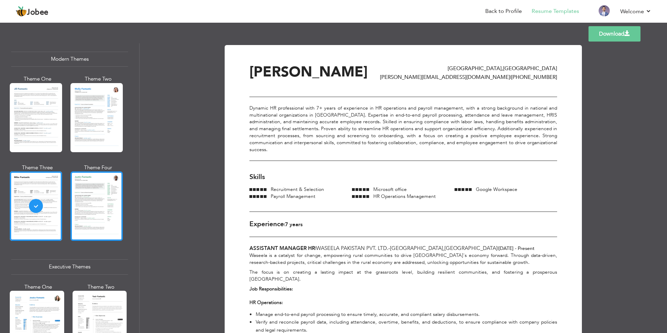
click at [122, 205] on div at bounding box center [96, 205] width 52 height 69
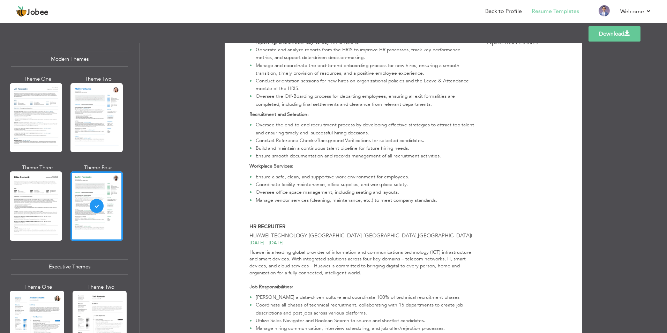
scroll to position [418, 0]
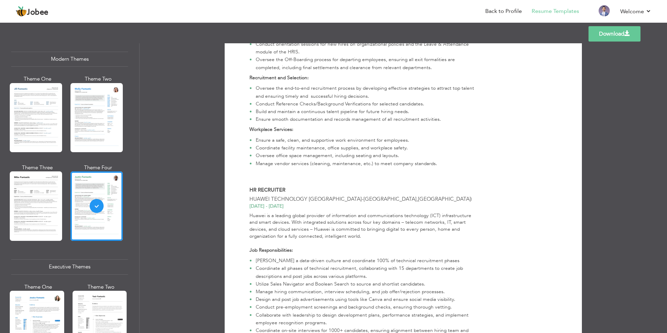
drag, startPoint x: 234, startPoint y: 244, endPoint x: 236, endPoint y: 271, distance: 26.3
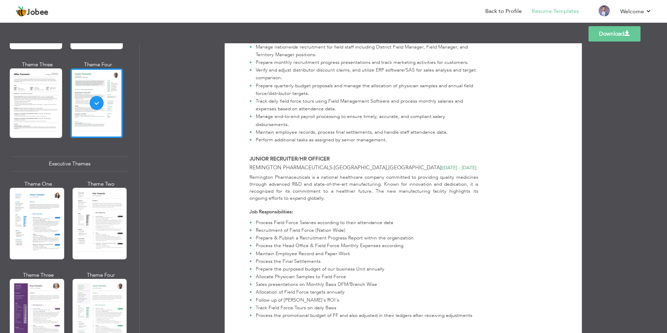
scroll to position [453, 0]
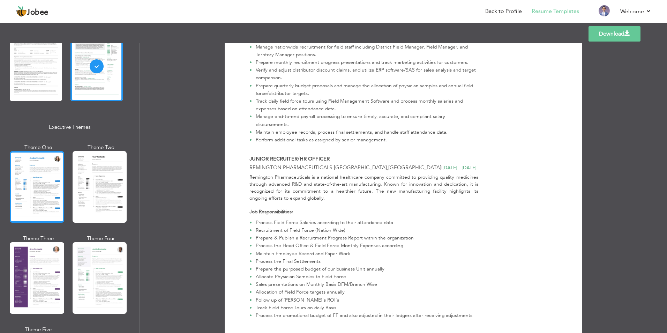
click at [39, 186] on div at bounding box center [37, 186] width 54 height 71
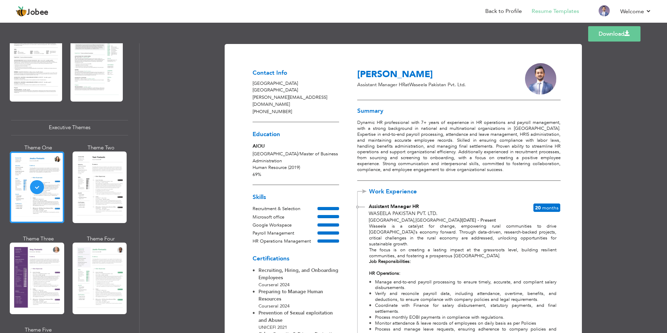
scroll to position [0, 0]
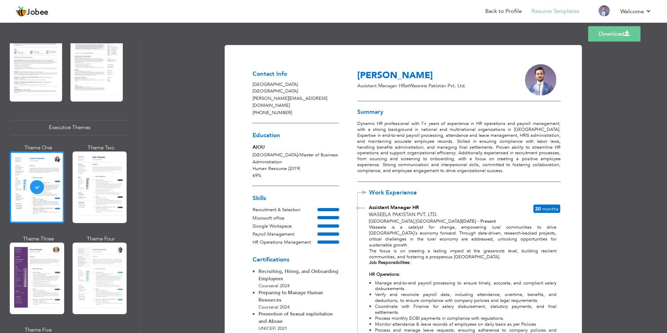
click at [623, 38] on link "Download" at bounding box center [614, 33] width 52 height 15
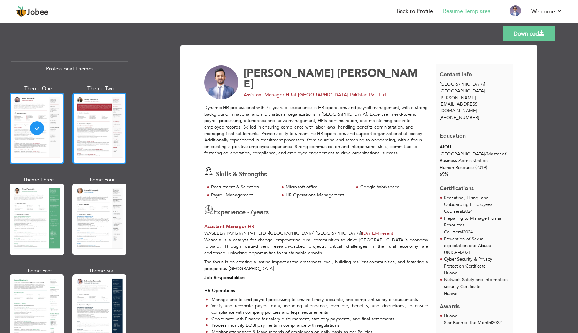
click at [115, 121] on div at bounding box center [100, 128] width 54 height 71
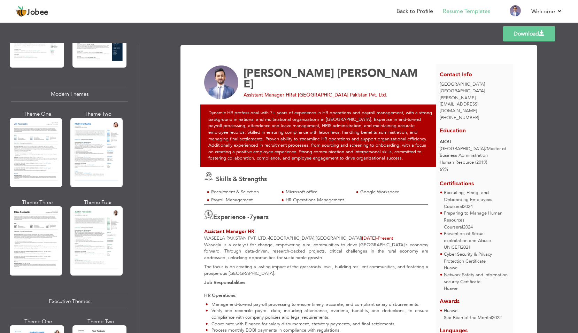
scroll to position [279, 0]
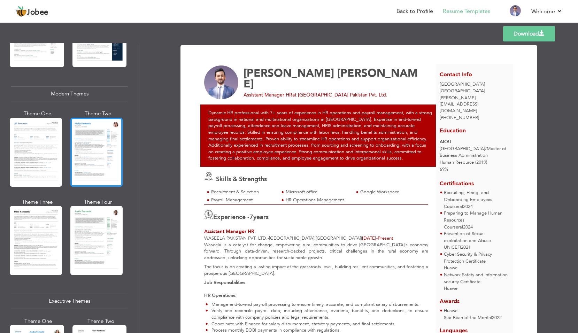
click at [115, 155] on div at bounding box center [96, 152] width 52 height 69
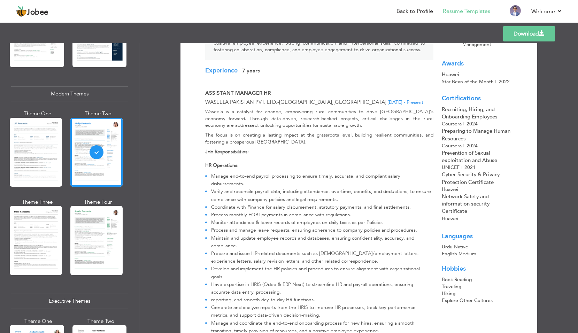
scroll to position [139, 0]
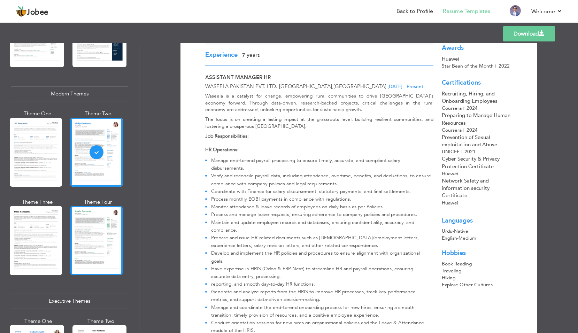
click at [92, 240] on div at bounding box center [96, 240] width 52 height 69
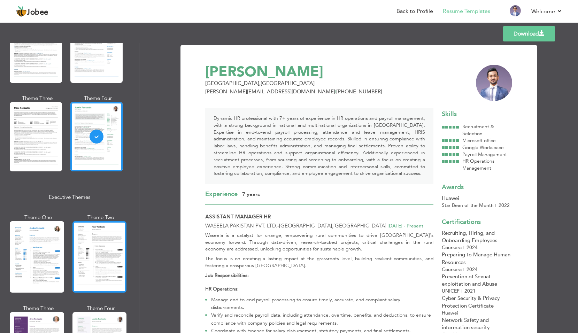
scroll to position [384, 0]
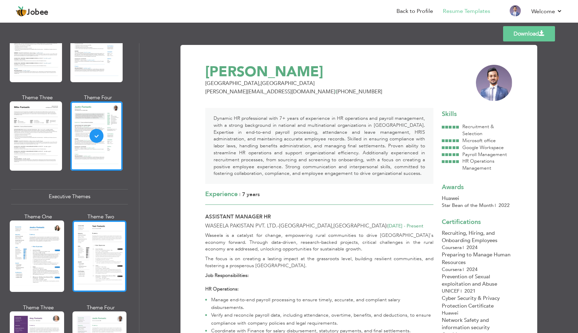
click at [96, 262] on div at bounding box center [100, 256] width 54 height 71
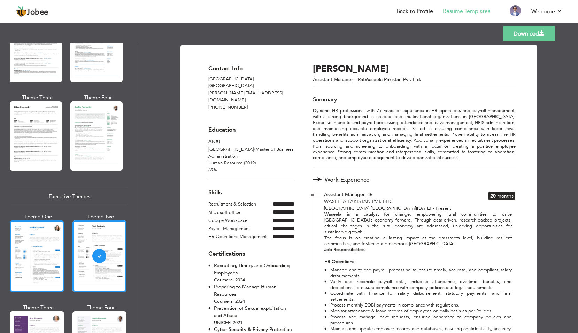
click at [41, 261] on div at bounding box center [37, 256] width 54 height 71
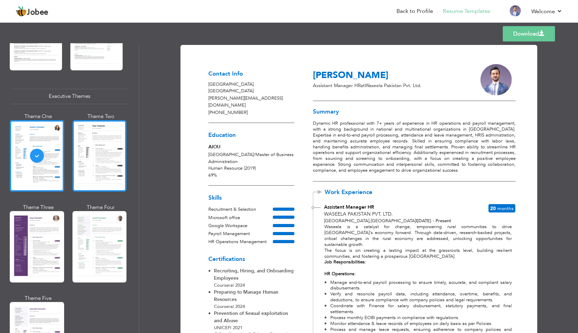
scroll to position [488, 0]
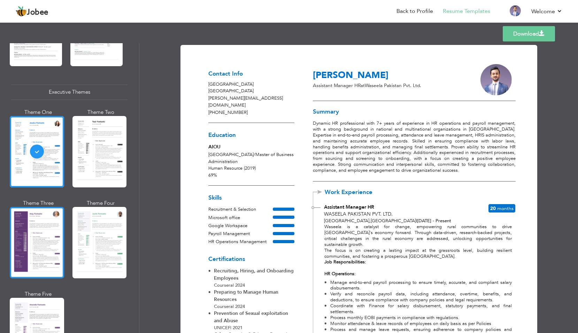
click at [26, 243] on div at bounding box center [37, 242] width 54 height 71
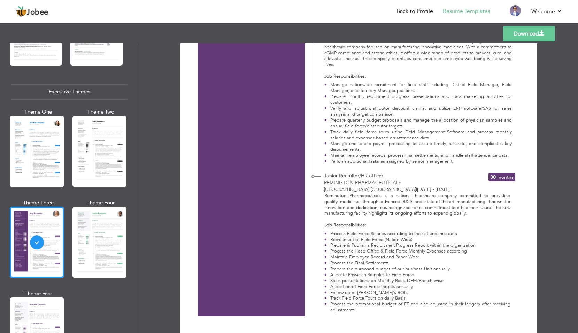
scroll to position [907, 0]
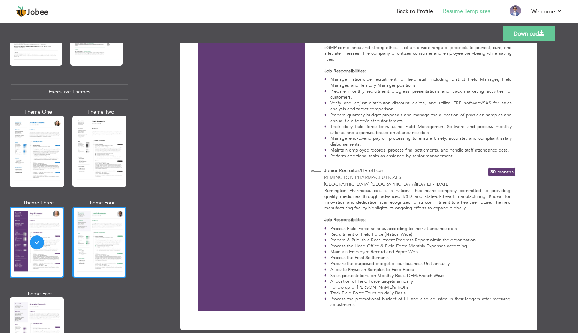
click at [104, 242] on div at bounding box center [100, 242] width 54 height 71
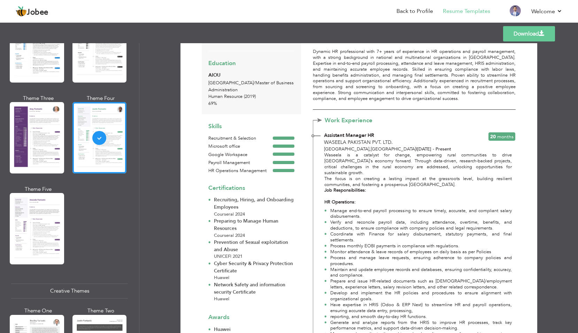
scroll to position [0, 0]
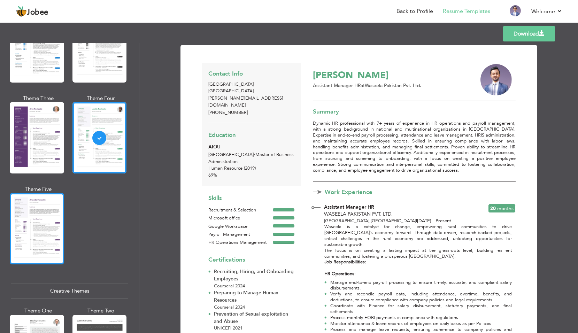
click at [38, 248] on div at bounding box center [37, 228] width 54 height 71
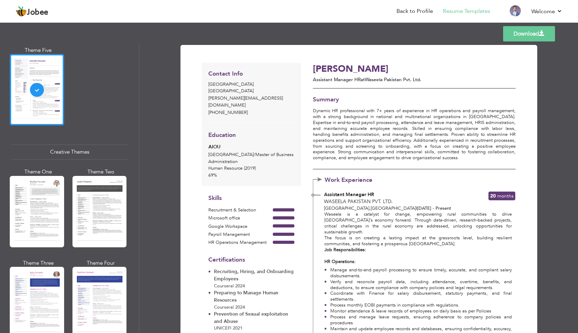
scroll to position [733, 0]
click at [43, 208] on div at bounding box center [37, 211] width 54 height 71
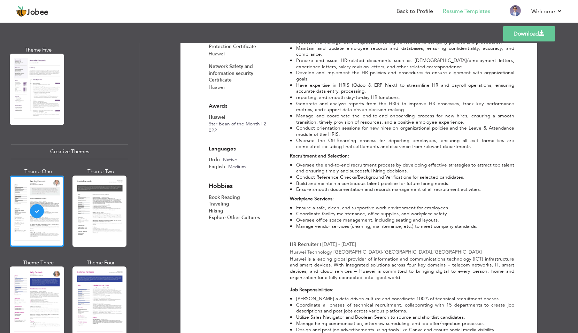
scroll to position [0, 0]
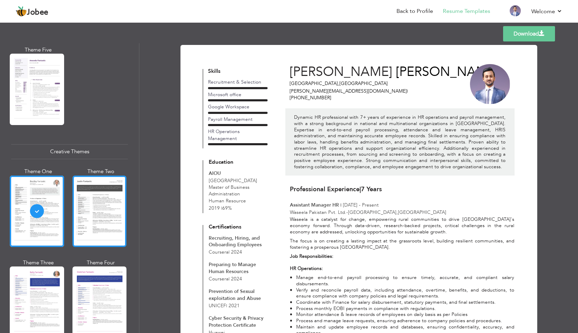
click at [96, 217] on div at bounding box center [100, 211] width 54 height 71
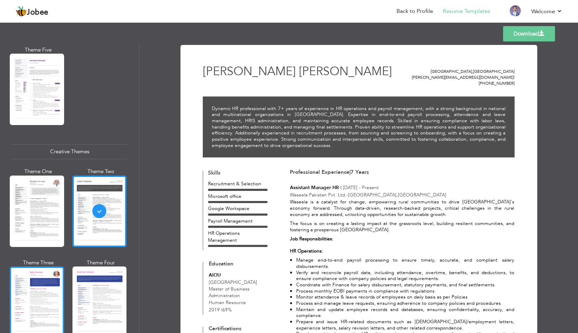
click at [38, 296] on div at bounding box center [37, 302] width 54 height 71
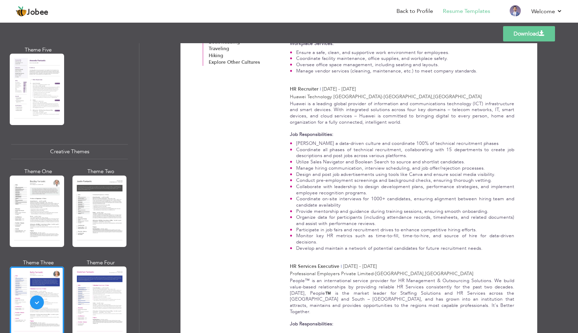
scroll to position [279, 0]
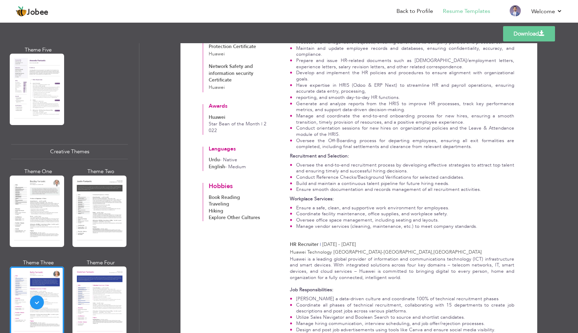
click at [121, 301] on div at bounding box center [100, 302] width 54 height 71
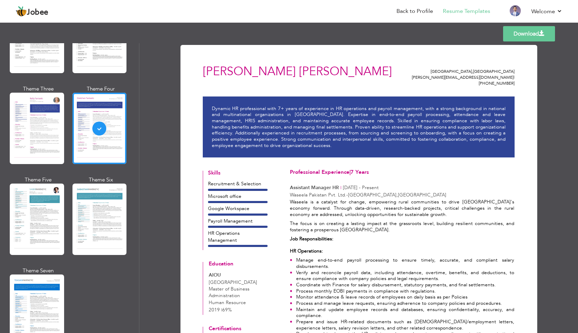
scroll to position [907, 0]
click at [28, 220] on div at bounding box center [37, 218] width 54 height 71
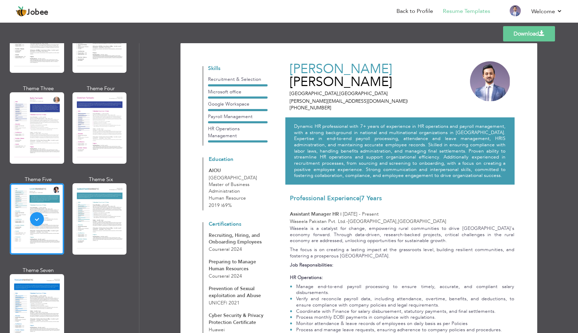
scroll to position [0, 0]
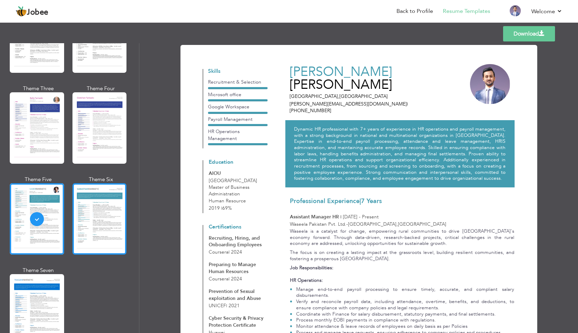
click at [99, 223] on div at bounding box center [100, 218] width 54 height 71
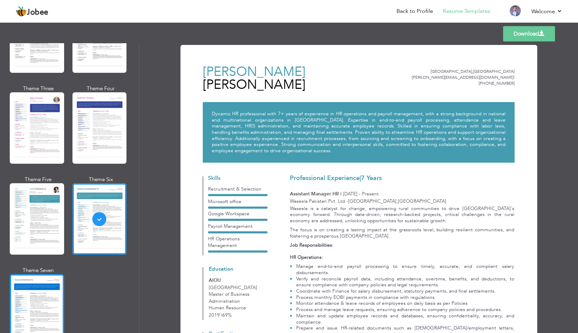
click at [51, 295] on div at bounding box center [37, 309] width 54 height 71
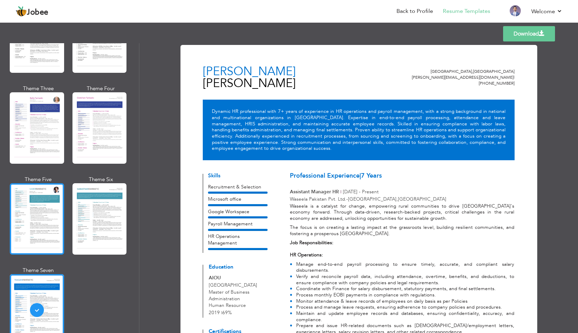
click at [50, 212] on div at bounding box center [37, 218] width 54 height 71
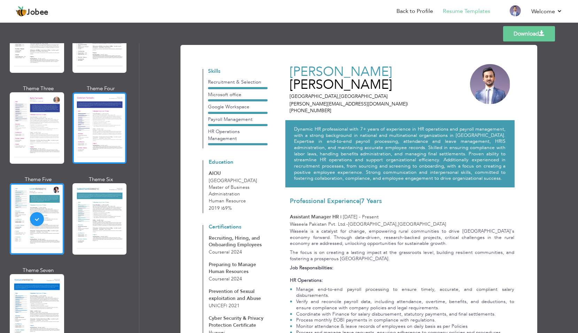
click at [106, 128] on div at bounding box center [100, 127] width 54 height 71
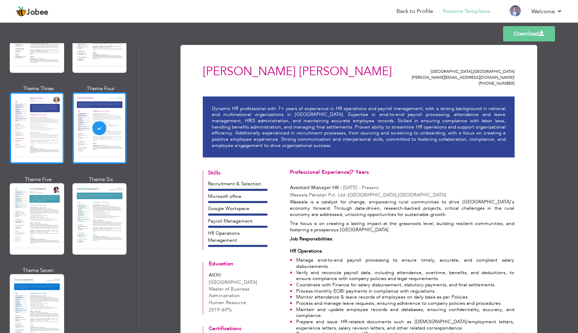
click at [44, 125] on div at bounding box center [37, 127] width 54 height 71
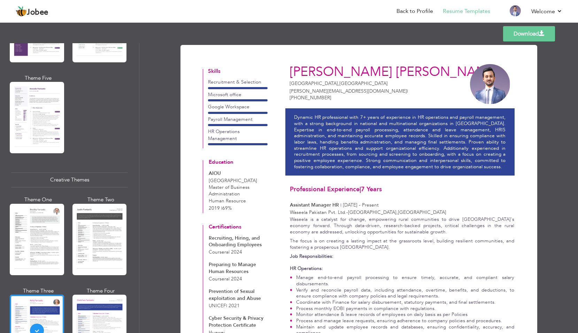
scroll to position [698, 0]
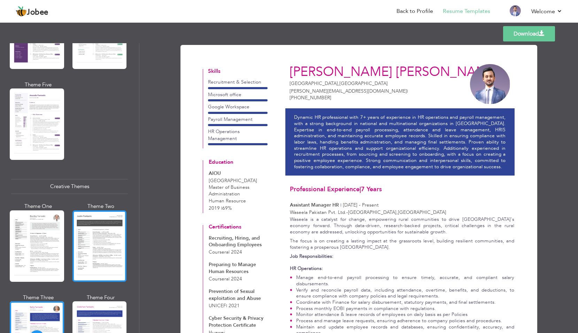
click at [106, 249] on div at bounding box center [100, 246] width 54 height 71
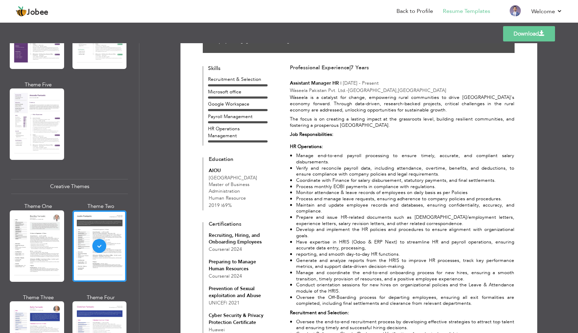
scroll to position [0, 0]
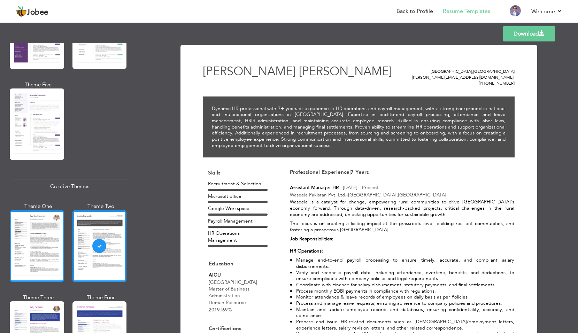
click at [37, 237] on div at bounding box center [37, 246] width 54 height 71
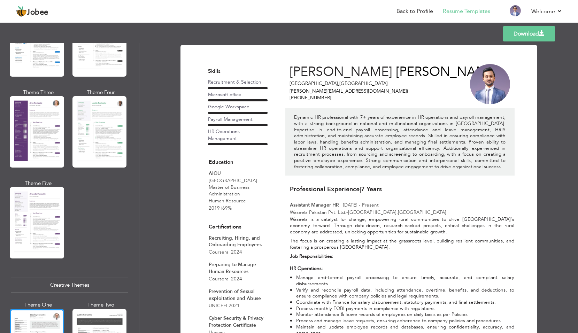
scroll to position [593, 0]
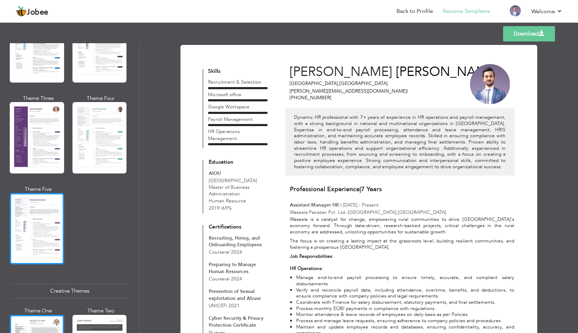
click at [35, 225] on div at bounding box center [37, 228] width 54 height 71
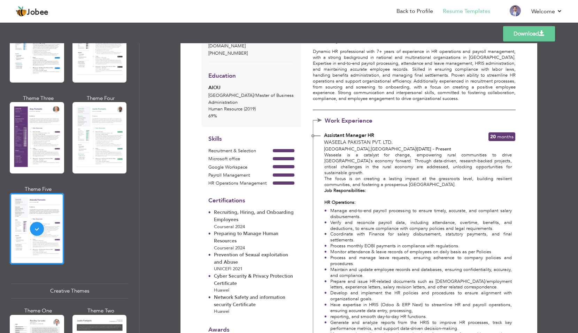
scroll to position [0, 0]
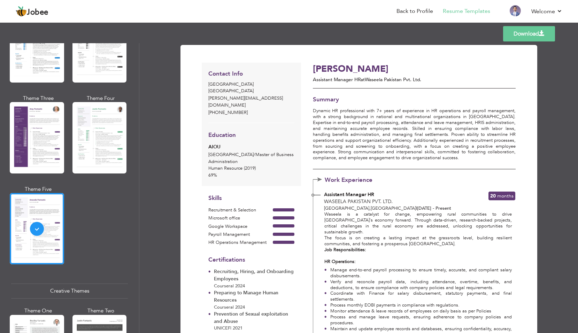
click at [97, 137] on div at bounding box center [100, 137] width 54 height 71
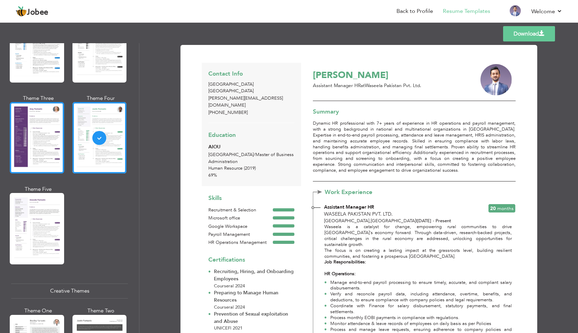
click at [18, 140] on div at bounding box center [37, 137] width 54 height 71
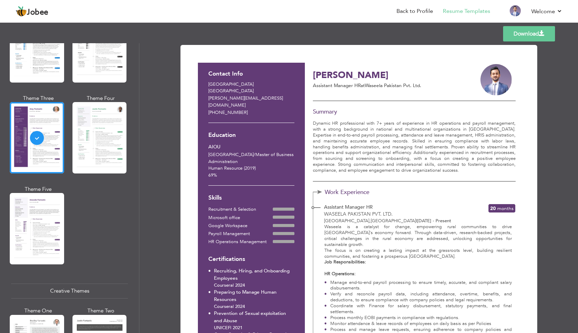
click at [529, 39] on link "Download" at bounding box center [529, 33] width 52 height 15
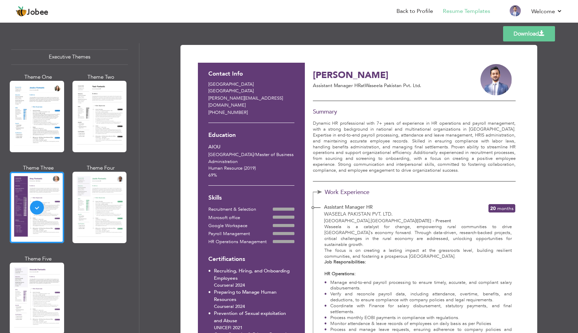
scroll to position [488, 0]
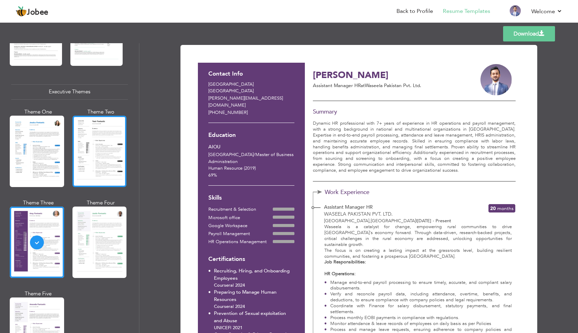
click at [109, 160] on div at bounding box center [100, 151] width 54 height 71
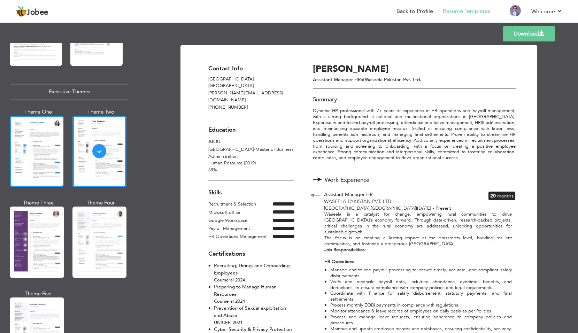
click at [38, 150] on div at bounding box center [37, 151] width 54 height 71
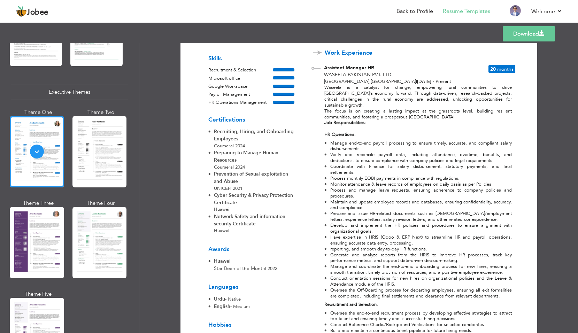
scroll to position [0, 0]
